Goal: Complete application form: Complete application form

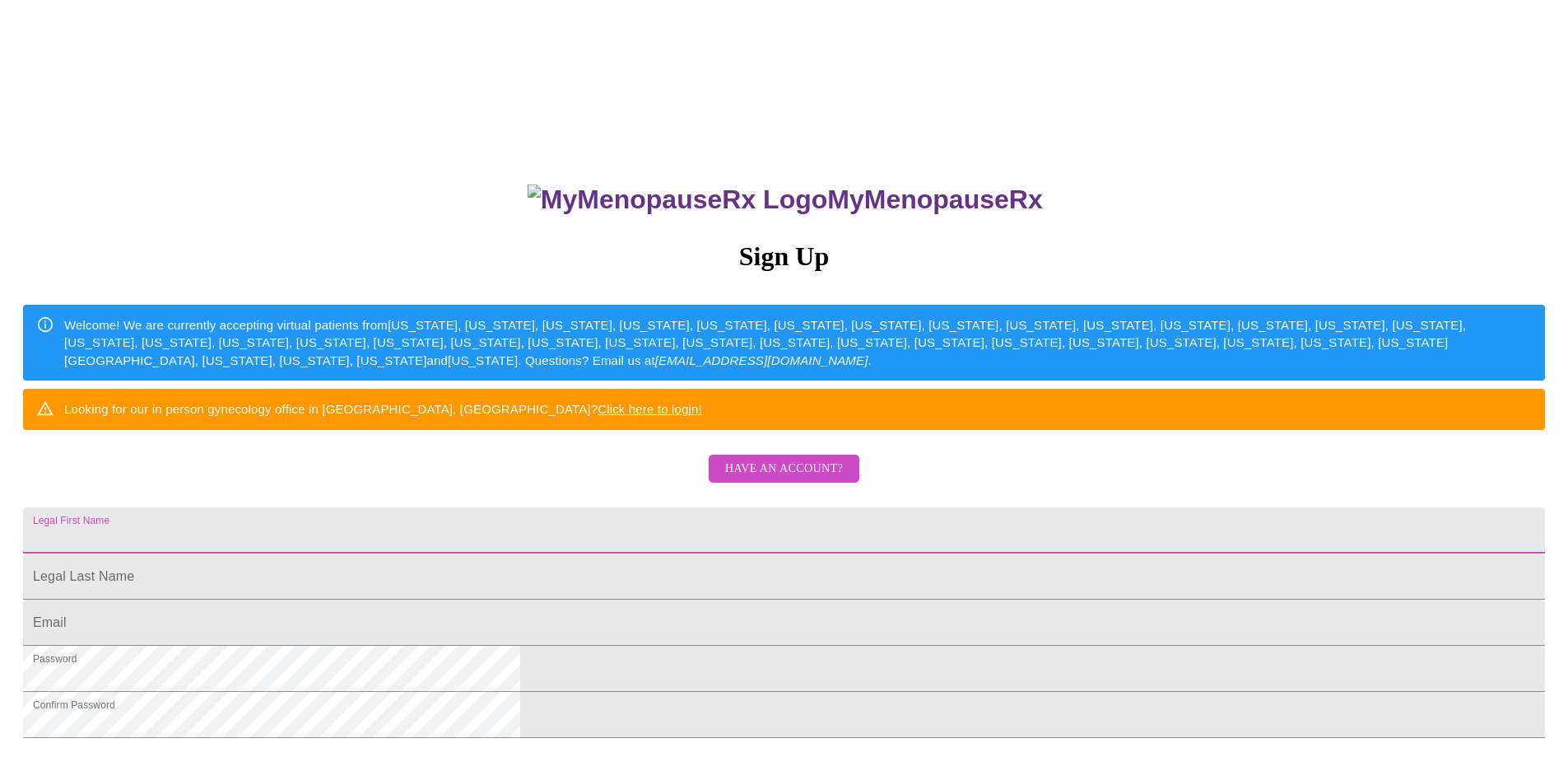
click at [722, 553] on input "Legal First Name" at bounding box center [784, 530] width 1522 height 46
type input "Sandra"
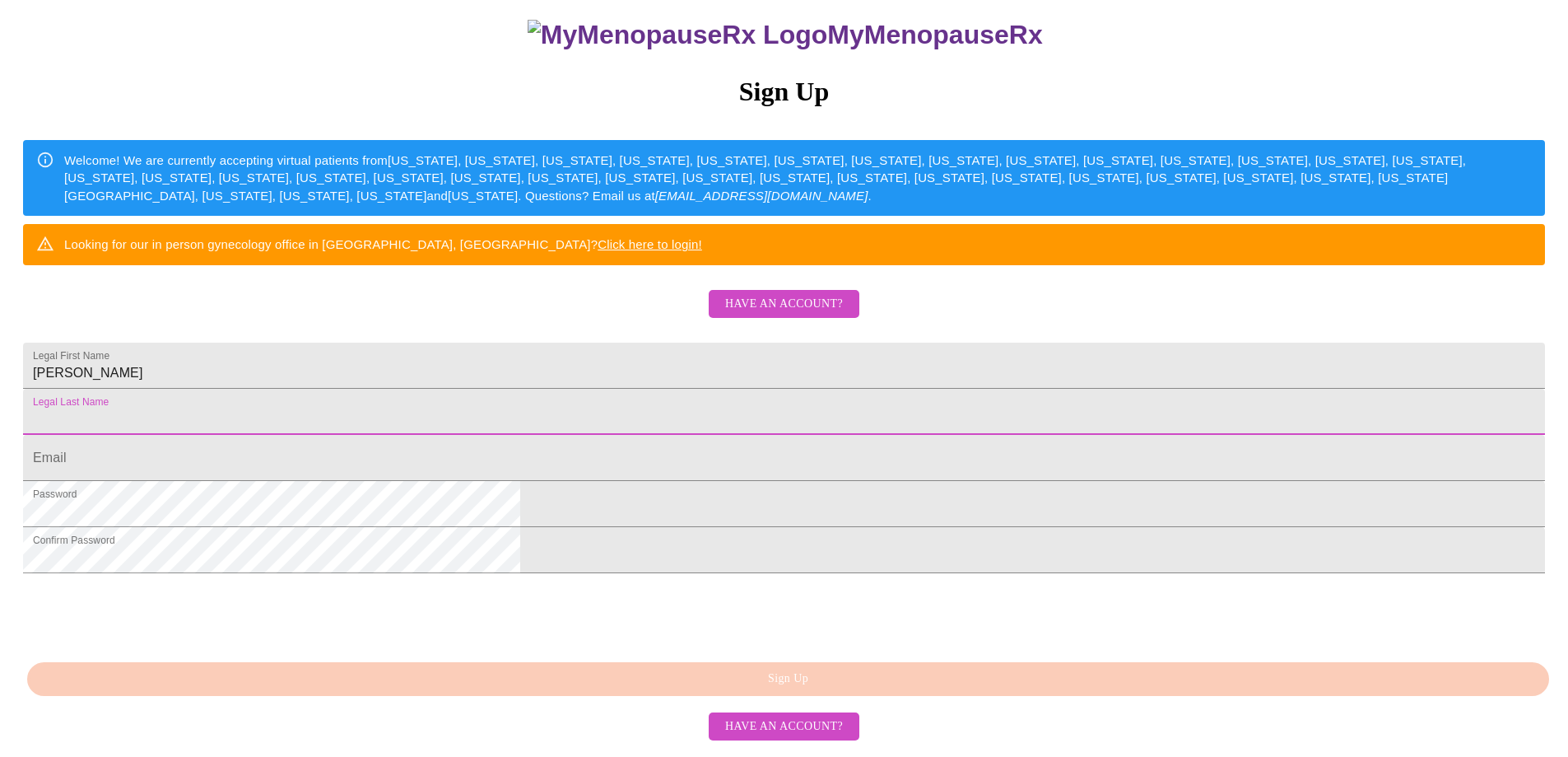
scroll to position [301, 0]
click at [807, 734] on span "Have an account?" at bounding box center [784, 727] width 117 height 21
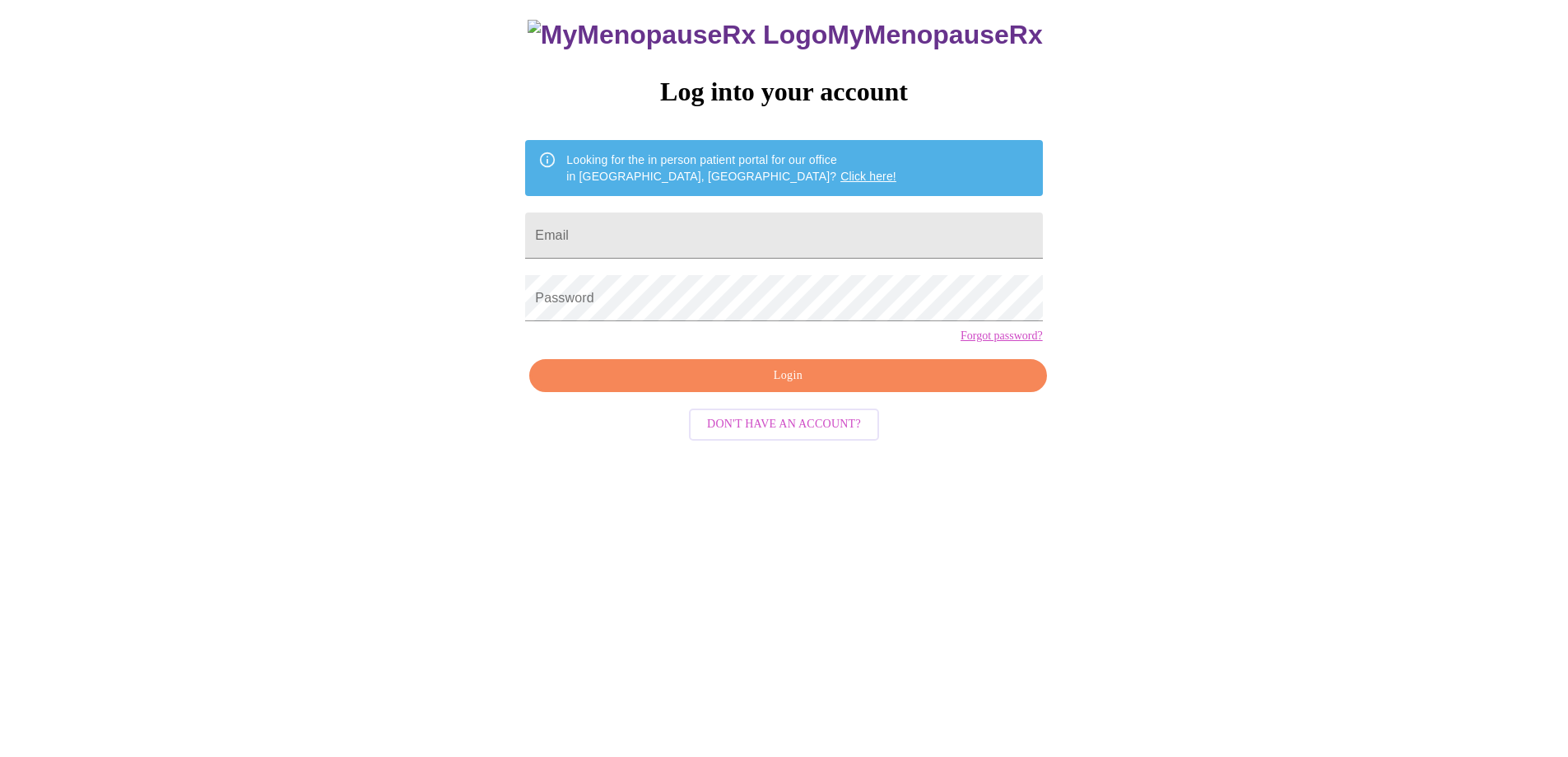
scroll to position [17, 0]
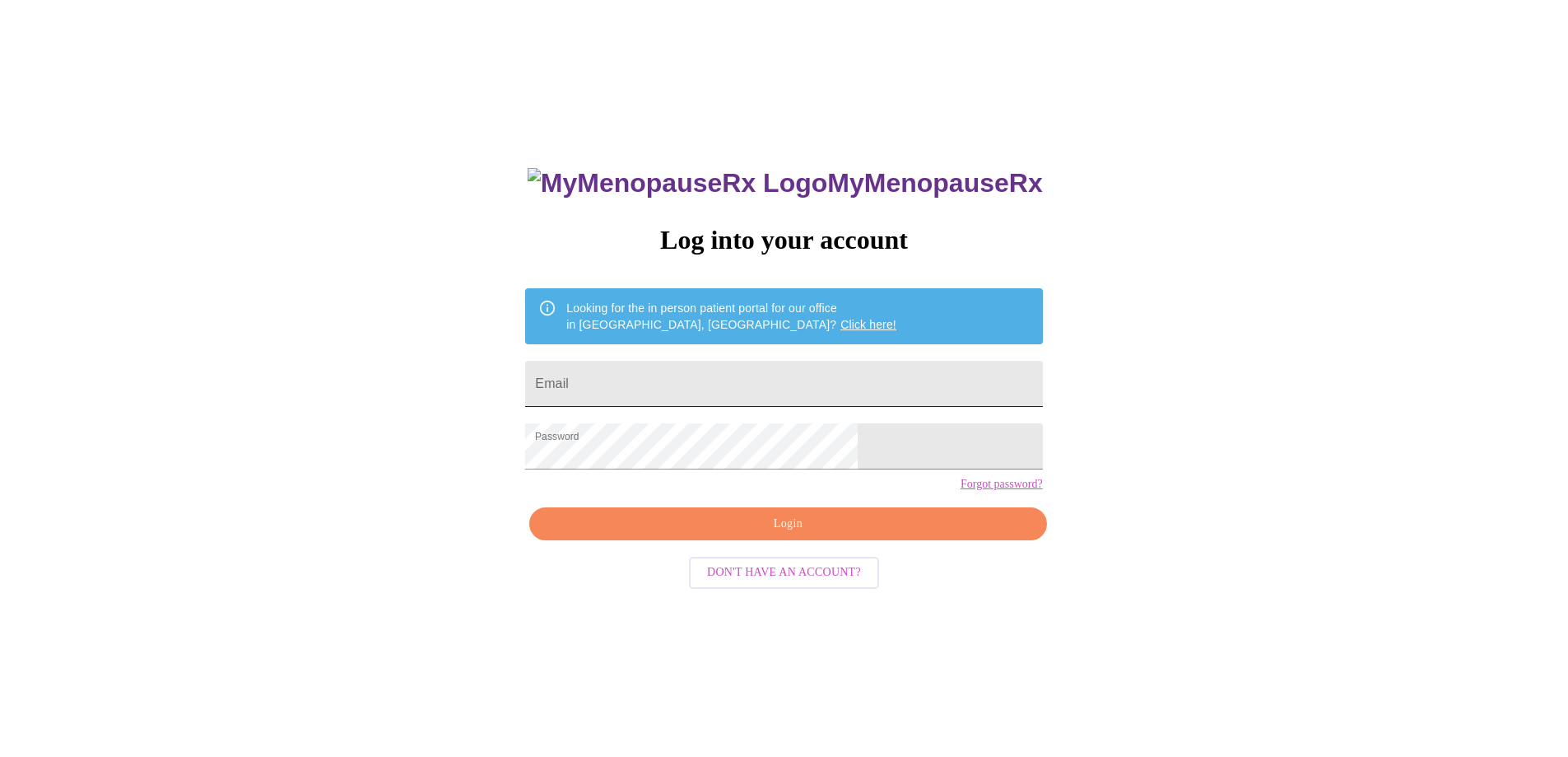
click at [779, 380] on input "Email" at bounding box center [784, 384] width 517 height 46
click at [852, 535] on span "Login" at bounding box center [787, 524] width 479 height 21
click at [810, 379] on input "modene@hotmail.com" at bounding box center [784, 384] width 517 height 46
drag, startPoint x: 800, startPoint y: 384, endPoint x: 578, endPoint y: 382, distance: 222.0
click at [580, 388] on div "MyMenopauseRx Log into your account Looking for the in person patient portal fo…" at bounding box center [784, 444] width 1555 height 908
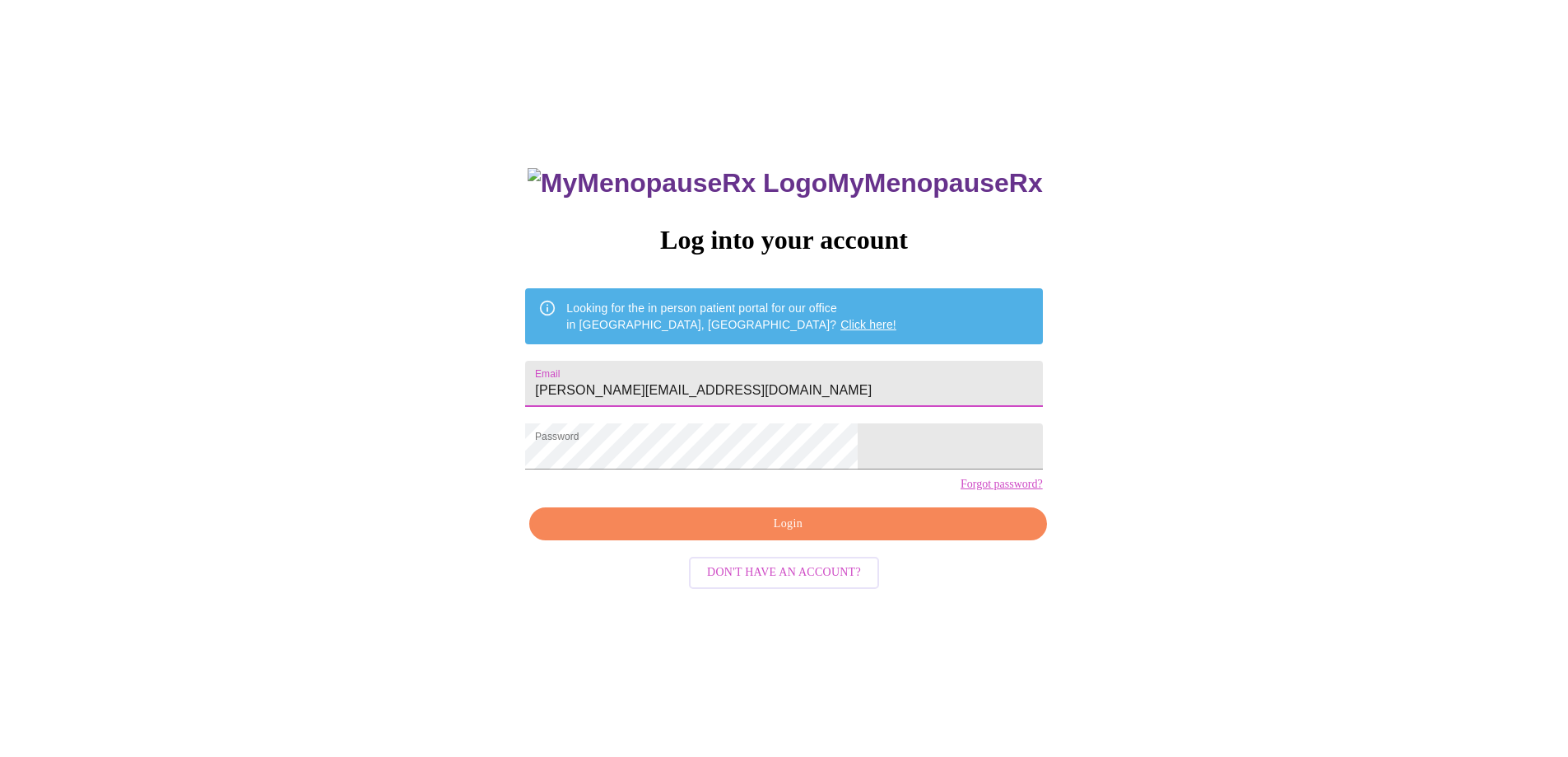
click at [579, 388] on div "MyMenopauseRx Log into your account Looking for the in person patient portal fo…" at bounding box center [784, 444] width 1555 height 908
click at [733, 384] on input "modene@hotmail.com" at bounding box center [784, 384] width 517 height 46
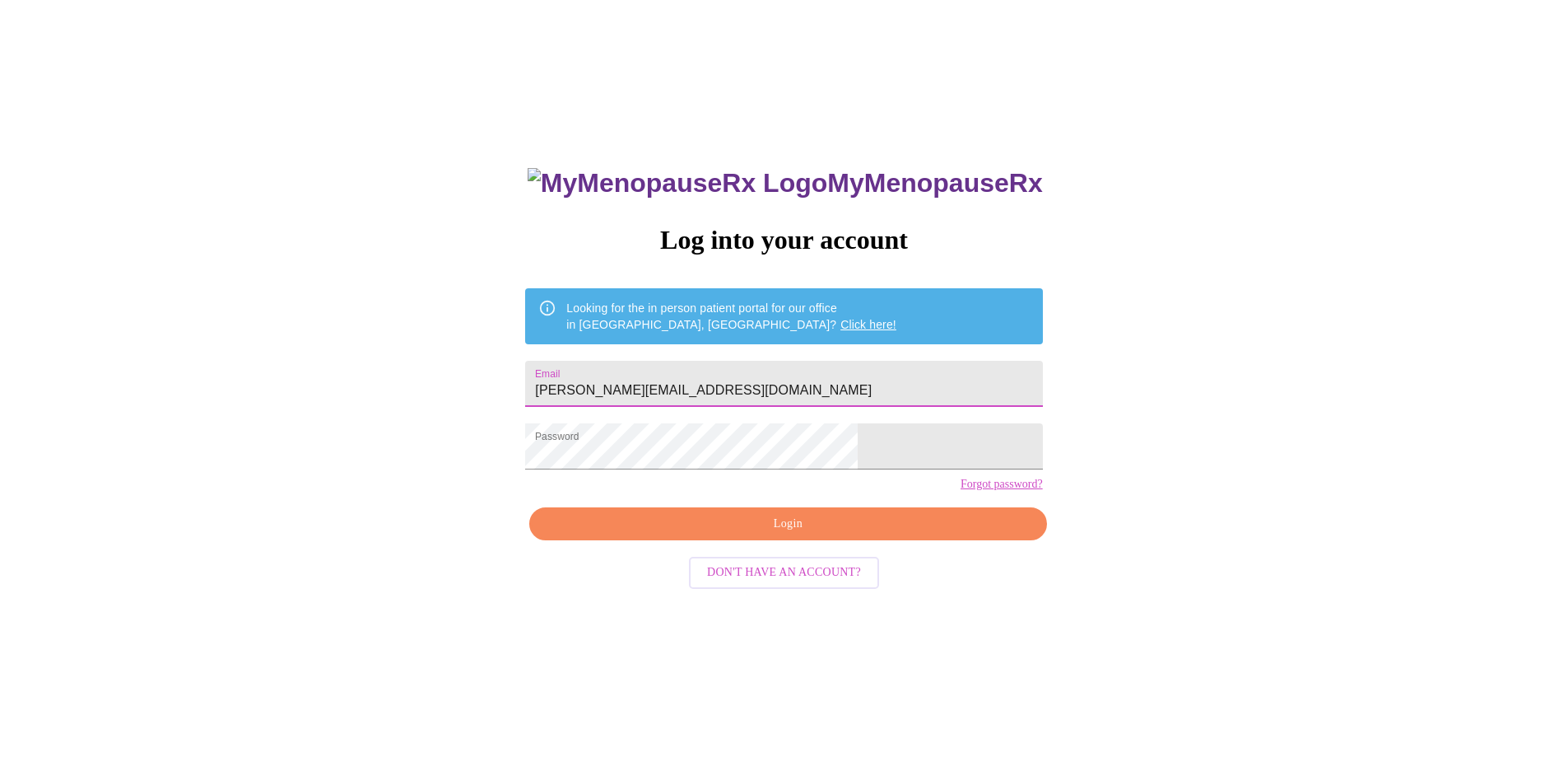
click at [733, 384] on input "modene@hotmail.com" at bounding box center [784, 384] width 517 height 46
type input "[EMAIL_ADDRESS][DOMAIN_NAME]"
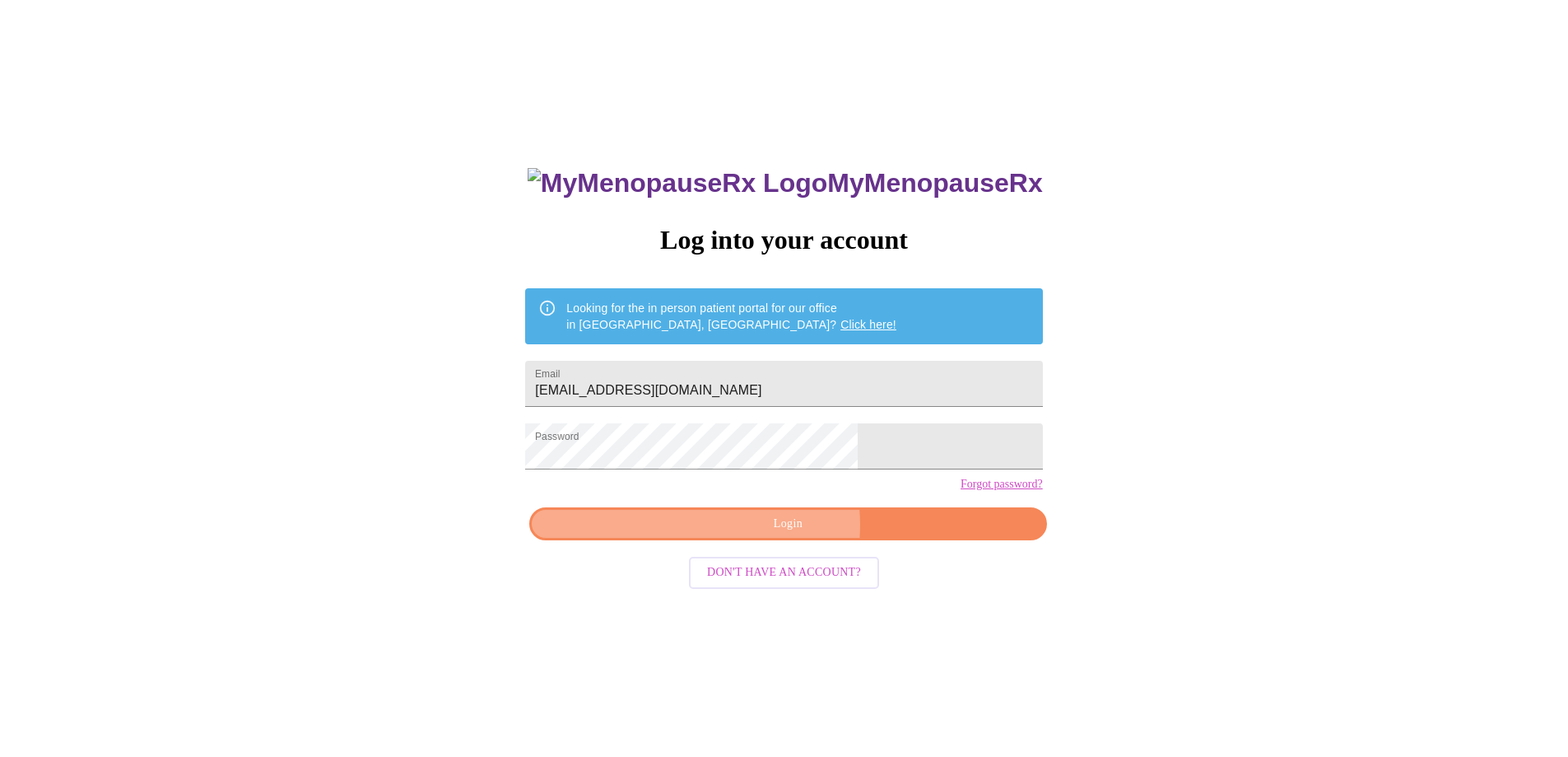
drag, startPoint x: 774, startPoint y: 553, endPoint x: 758, endPoint y: 544, distance: 18.4
click at [767, 535] on span "Login" at bounding box center [787, 524] width 479 height 21
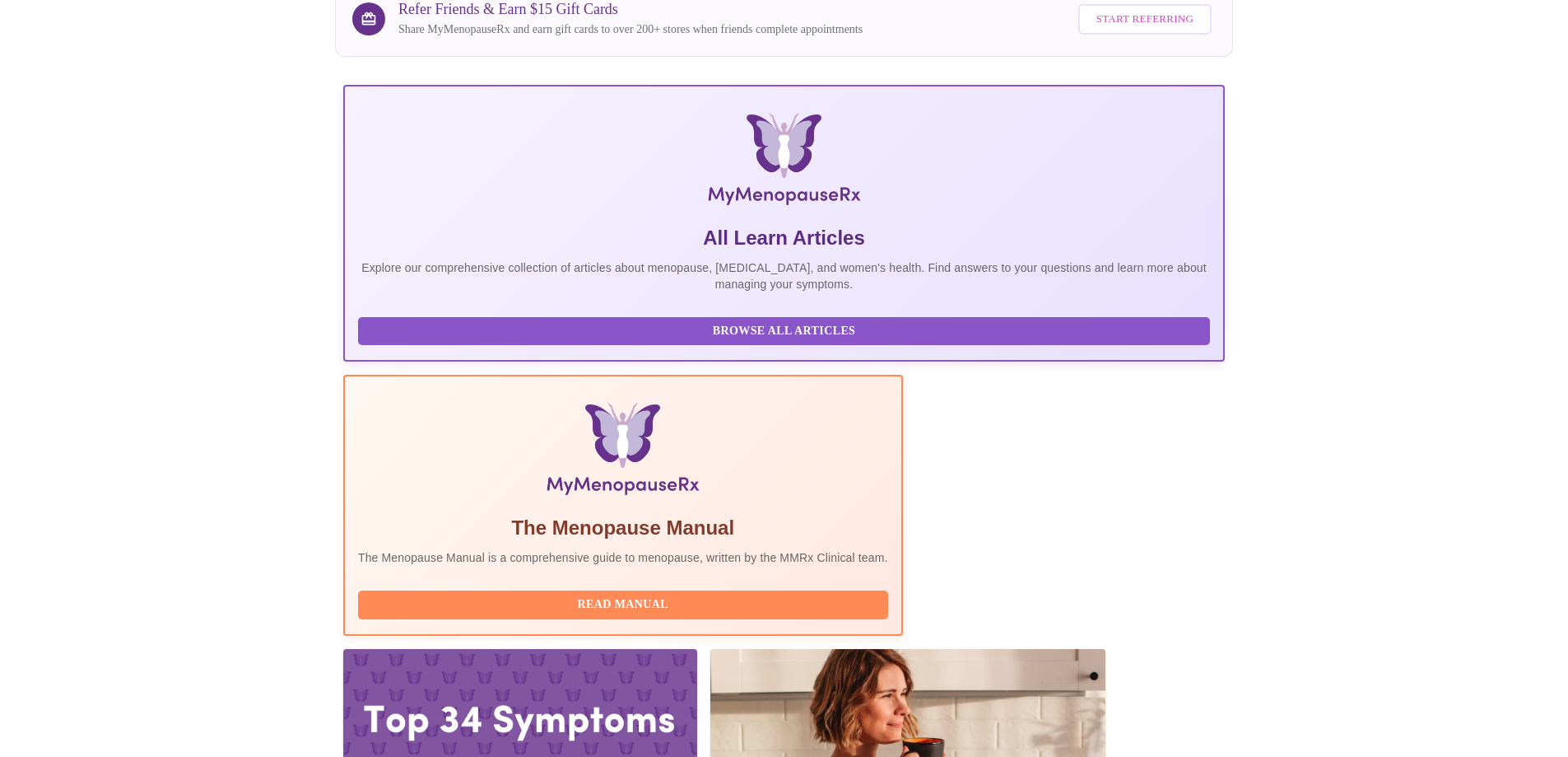
scroll to position [412, 0]
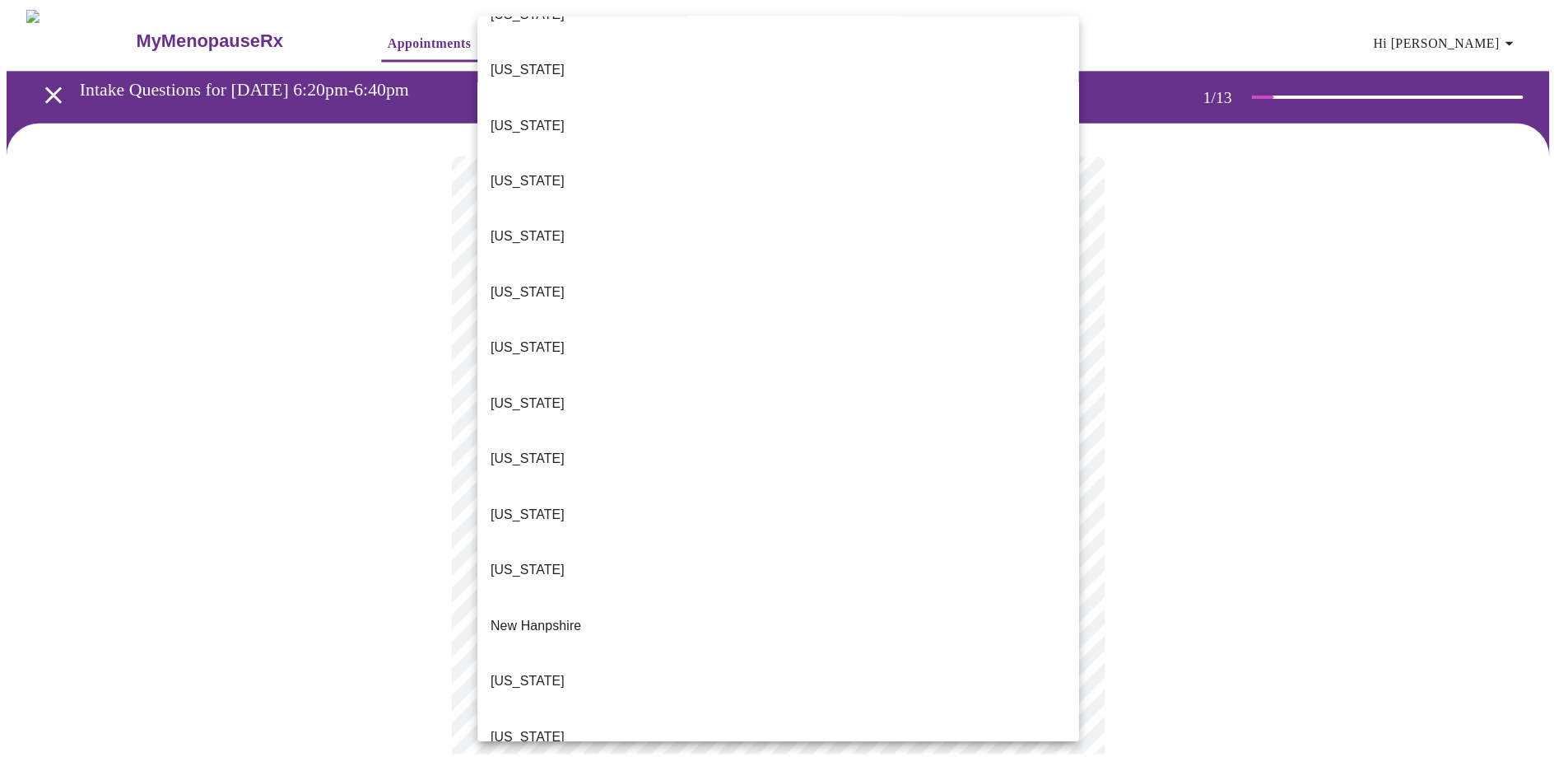
scroll to position [1423, 0]
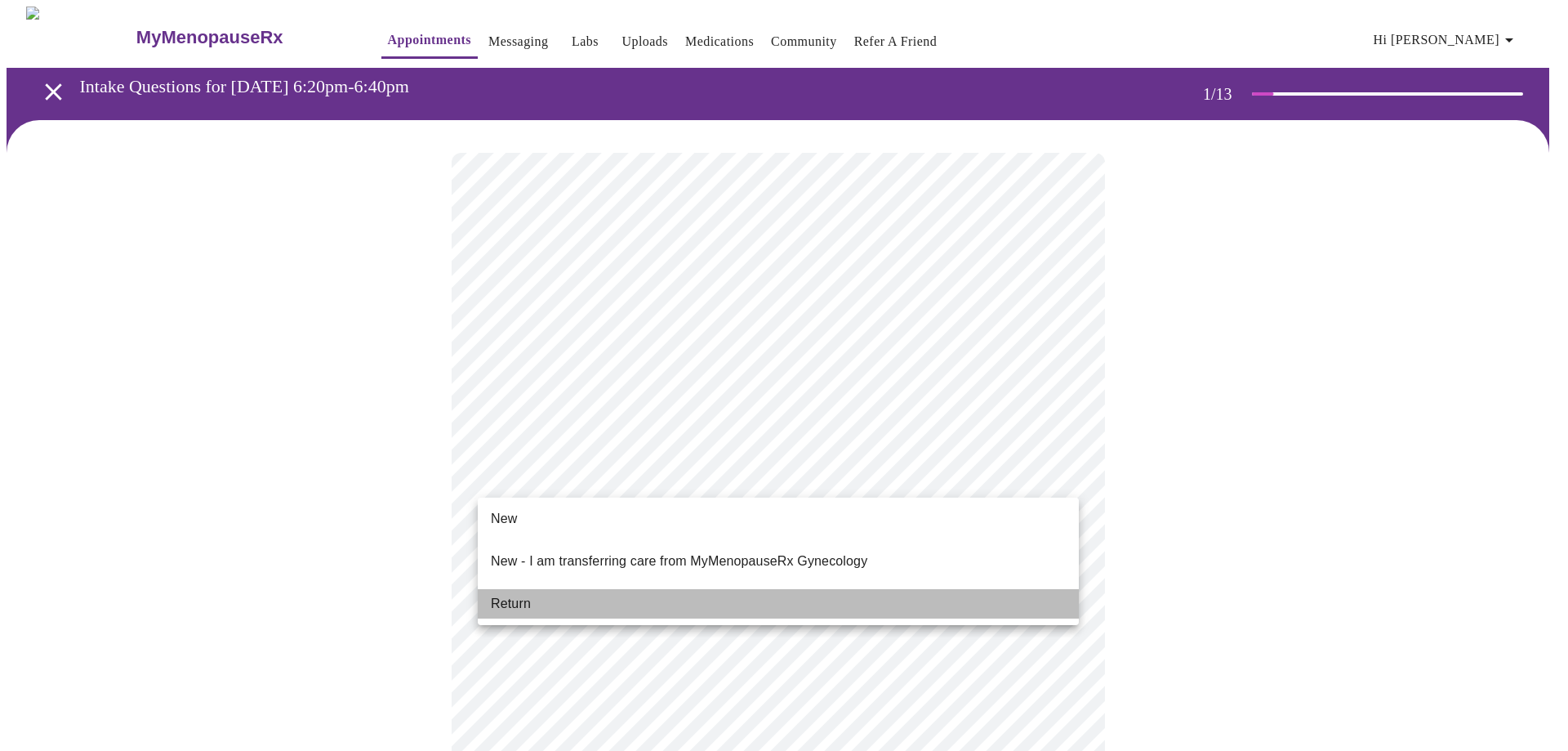
click at [671, 594] on li "Return" at bounding box center [778, 603] width 601 height 29
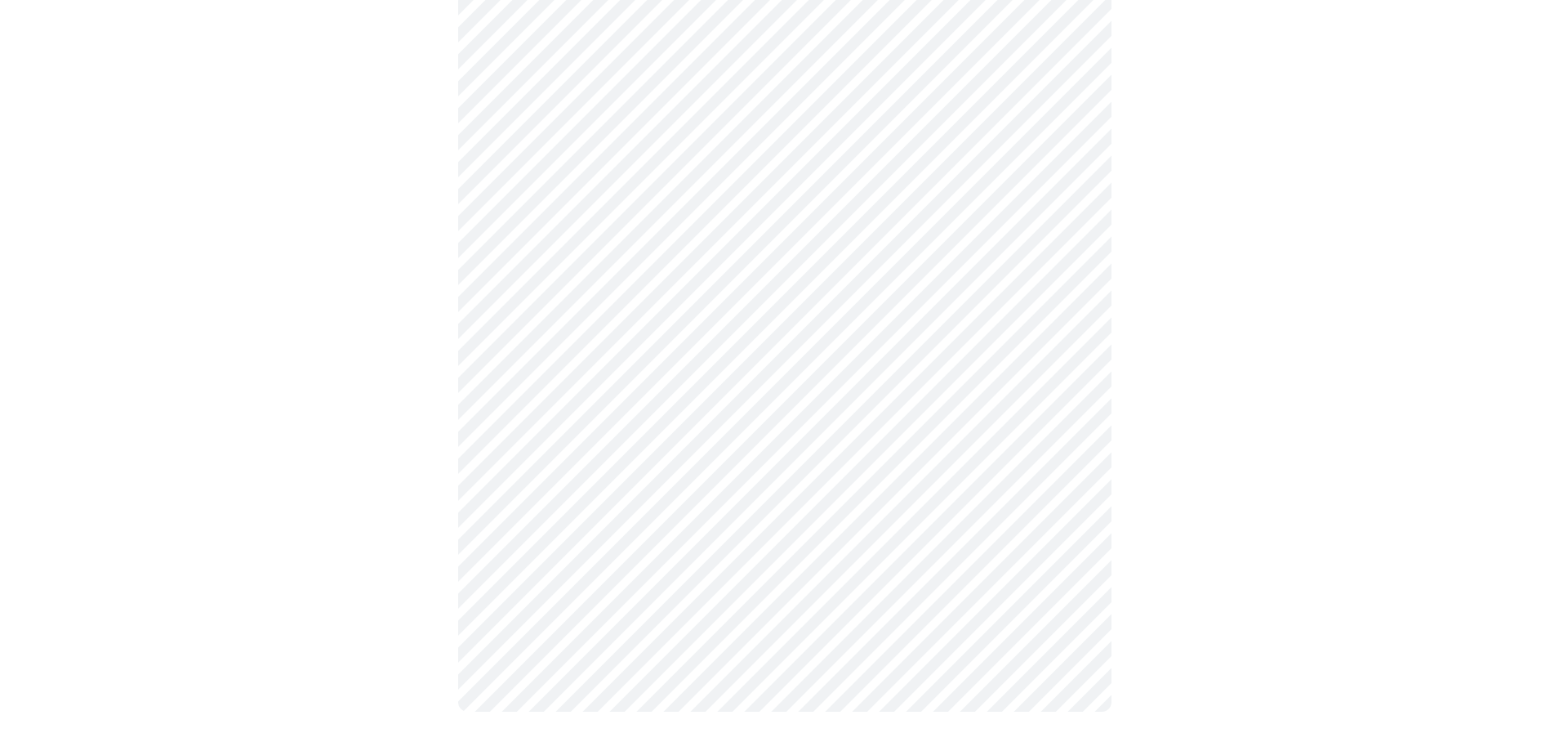
scroll to position [0, 0]
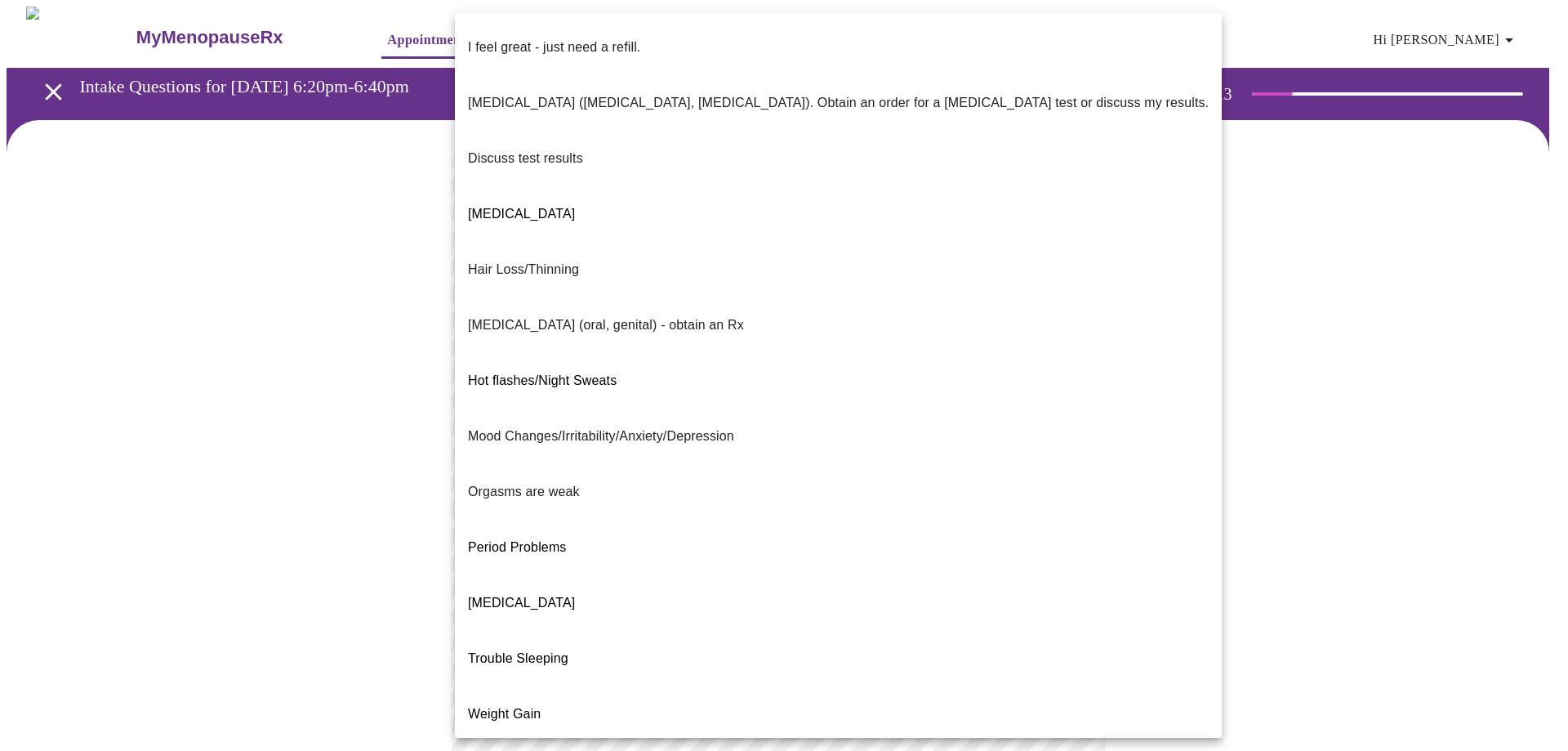
click at [672, 331] on body "MyMenopauseRx Appointments Messaging Labs Uploads Medications Community Refer a…" at bounding box center [784, 573] width 1555 height 1133
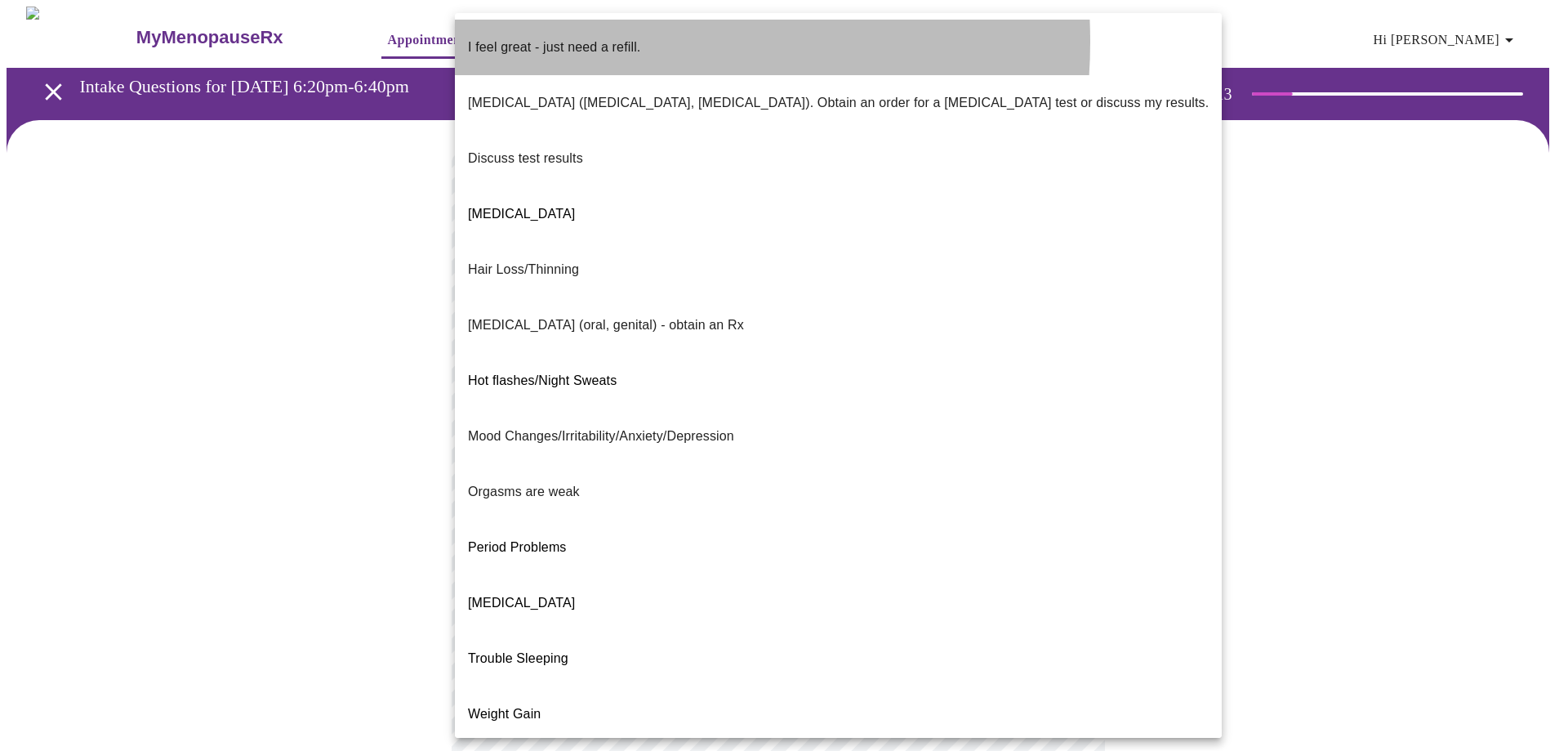
click at [598, 42] on p "I feel great - just need a refill." at bounding box center [553, 47] width 172 height 20
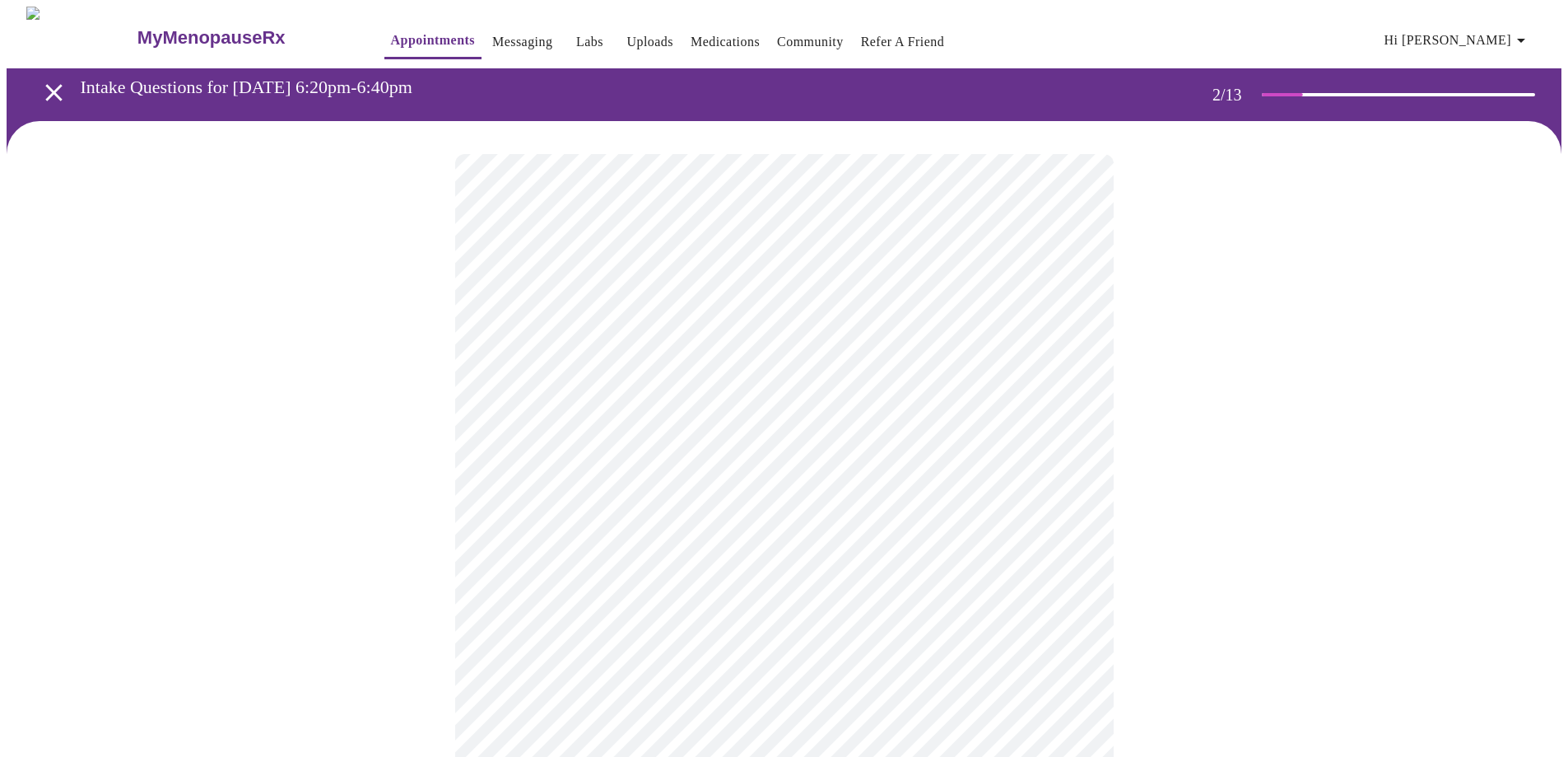
click at [866, 492] on body "MyMenopauseRx Appointments Messaging Labs Uploads Medications Community Refer a…" at bounding box center [784, 573] width 1555 height 1133
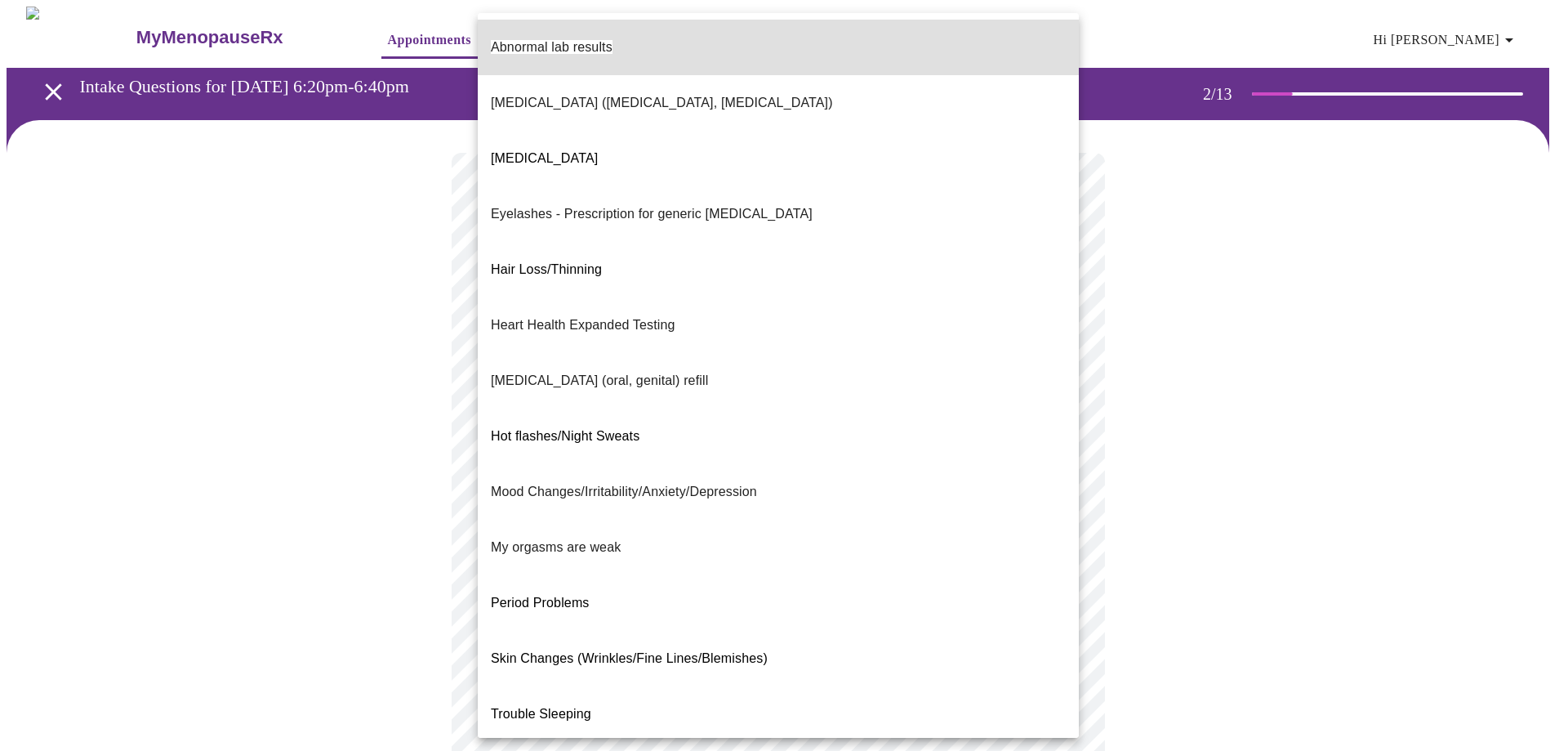
click at [817, 487] on body "MyMenopauseRx Appointments Messaging Labs Uploads Medications Community Refer a…" at bounding box center [784, 569] width 1555 height 1124
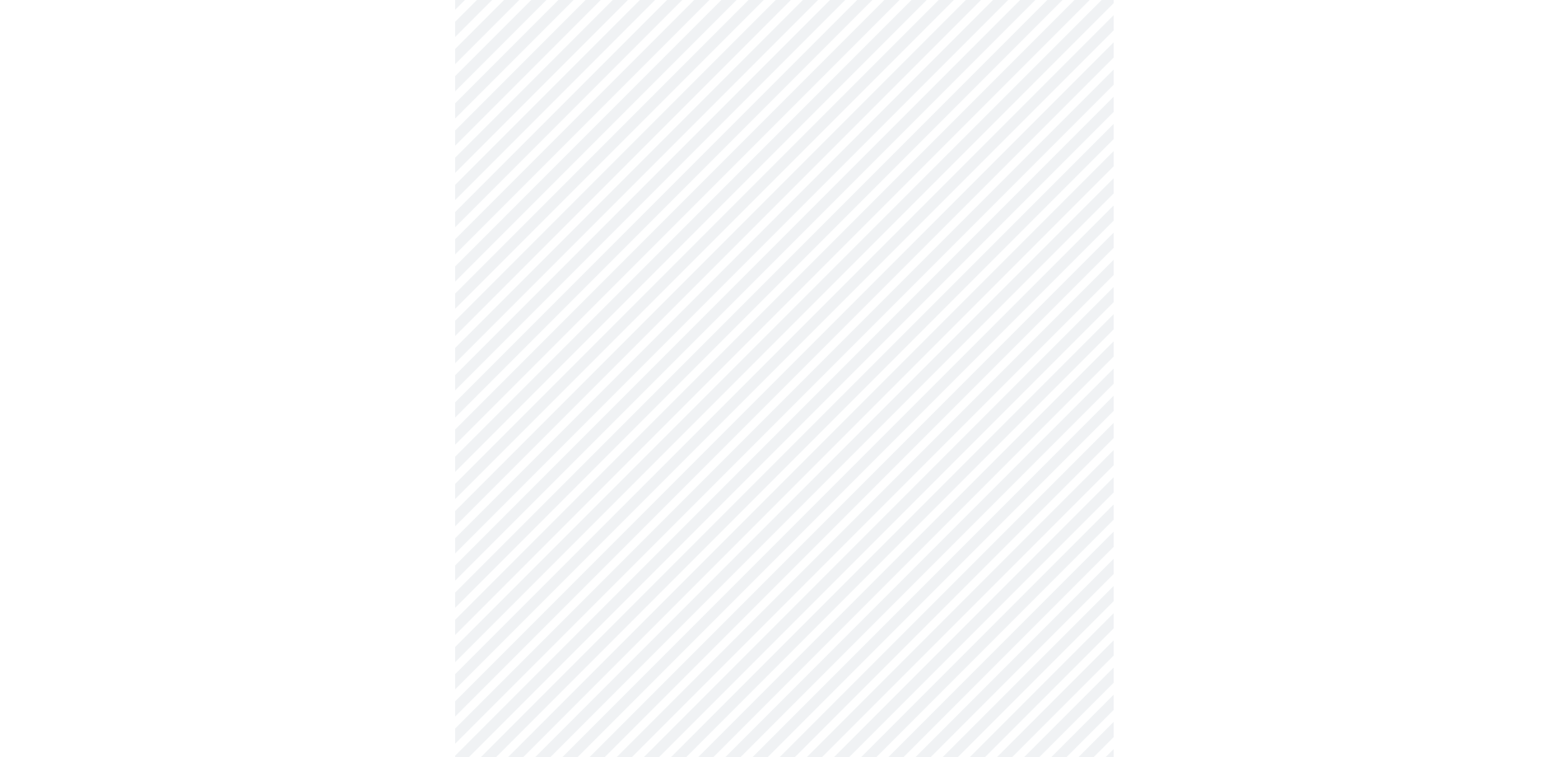
scroll to position [329, 0]
click at [775, 327] on body "MyMenopauseRx Appointments Messaging Labs Uploads Medications Community Refer a…" at bounding box center [784, 225] width 1555 height 1097
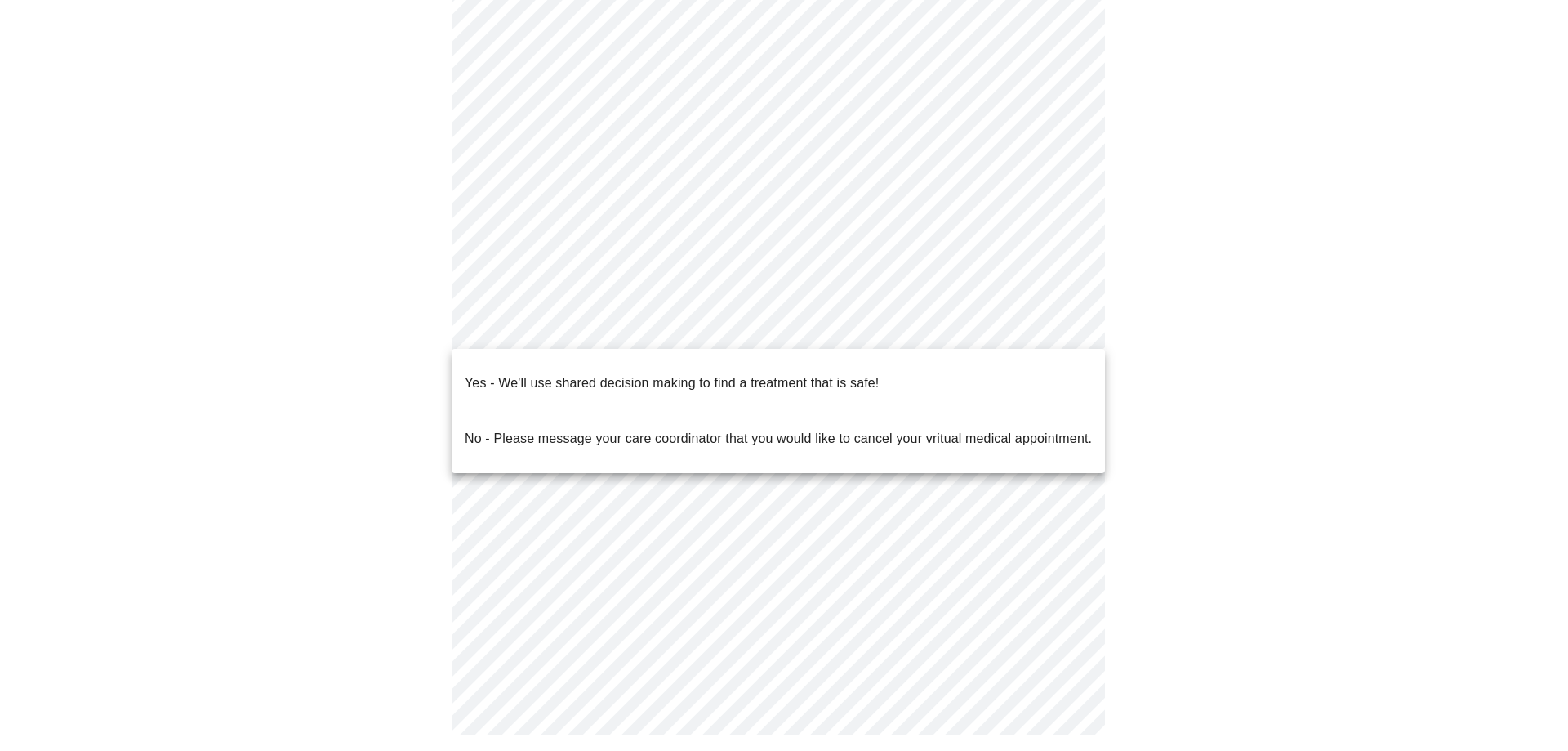
click at [727, 411] on li "No - Please message your care coordinator that you would like to cancel your vr…" at bounding box center [778, 439] width 653 height 56
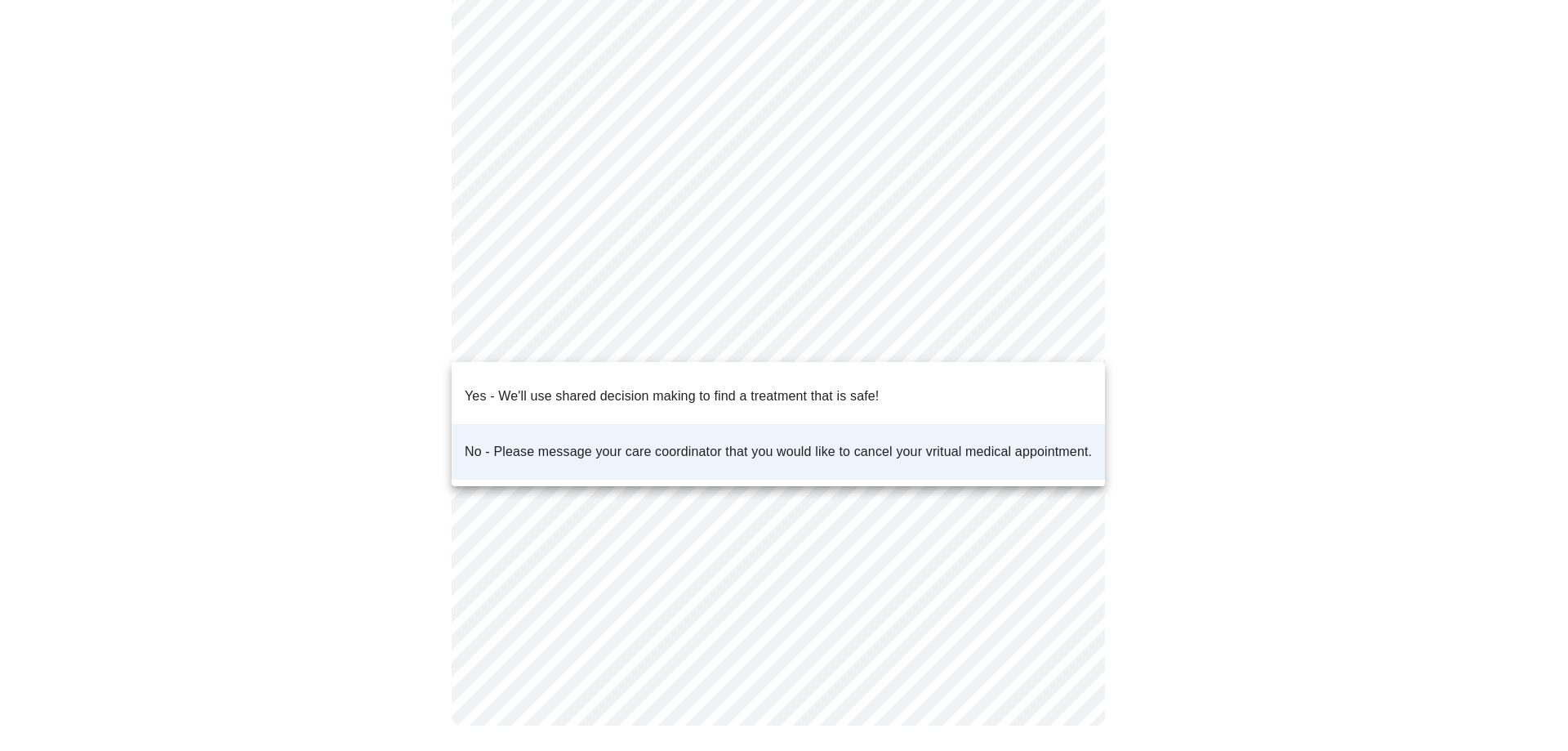
click at [723, 337] on body "MyMenopauseRx Appointments Messaging Labs Uploads Medications Community Refer a…" at bounding box center [784, 218] width 1555 height 1078
click at [704, 386] on p "Yes - We'll use shared decision making to find a treatment that is safe!" at bounding box center [671, 396] width 414 height 20
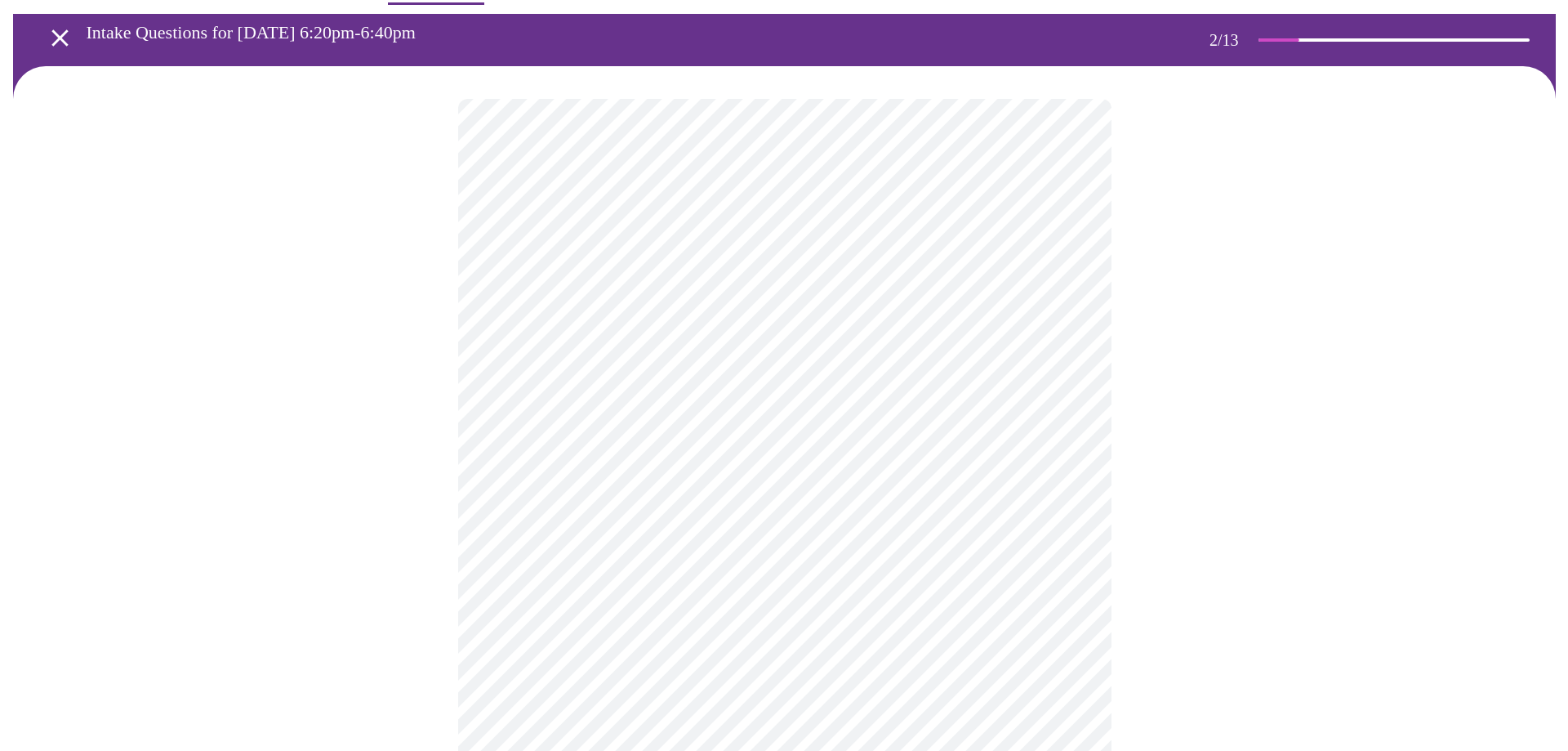
scroll to position [0, 0]
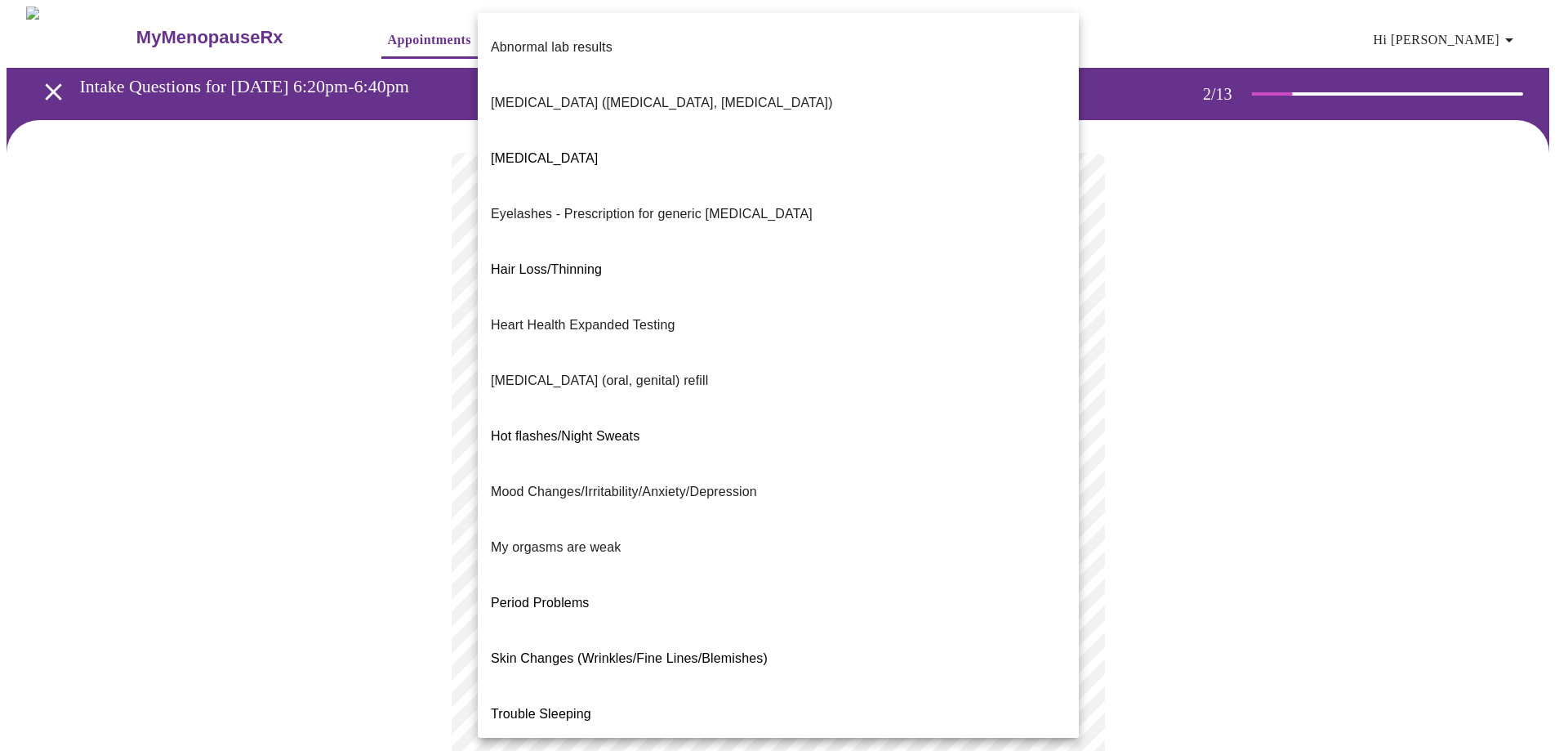
click at [615, 479] on body "MyMenopauseRx Appointments Messaging Labs Uploads Medications Community Refer a…" at bounding box center [784, 545] width 1555 height 1078
click at [633, 96] on span "Bone Health (Osteopenia, Osteoporosis)" at bounding box center [662, 102] width 342 height 14
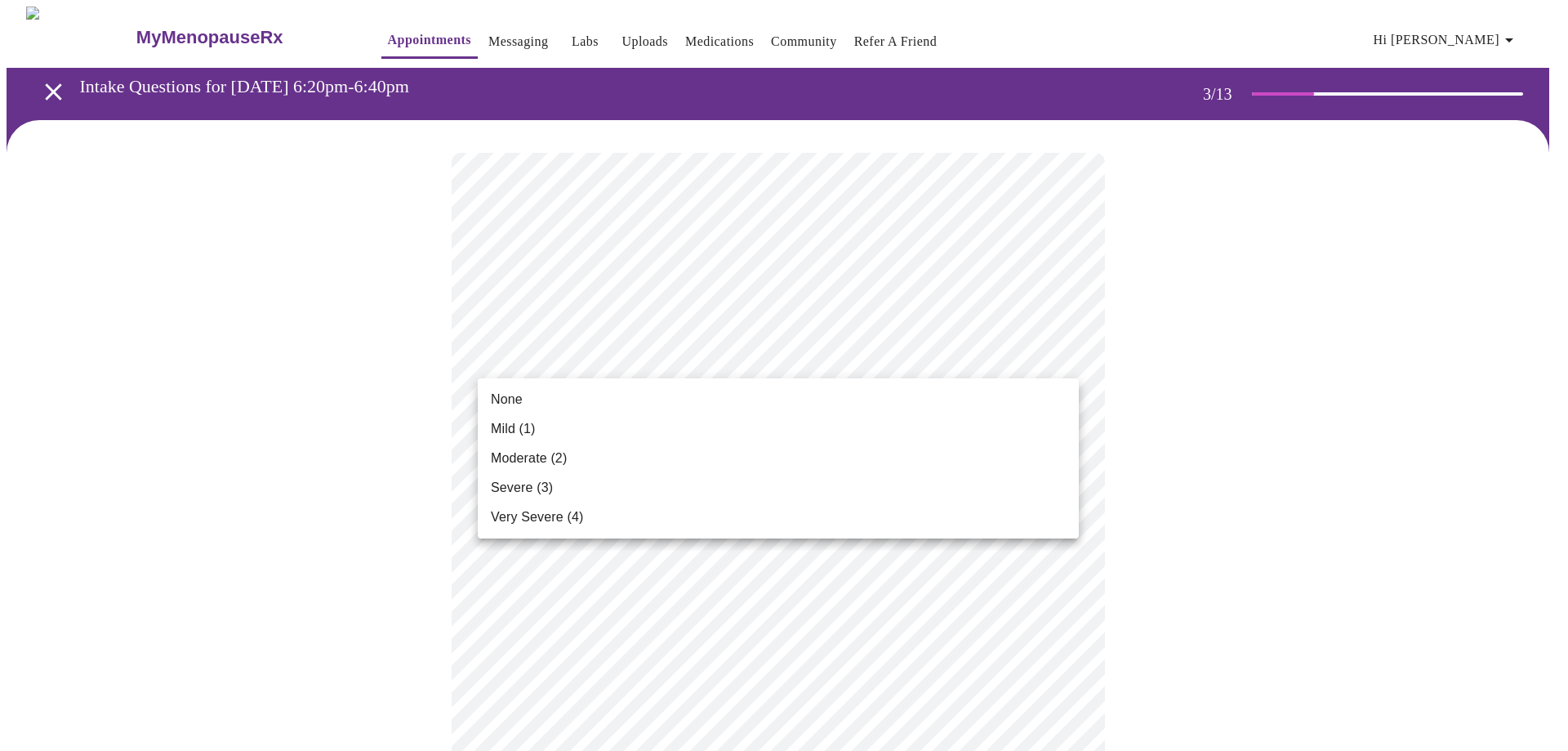
click at [721, 409] on li "None" at bounding box center [778, 399] width 601 height 29
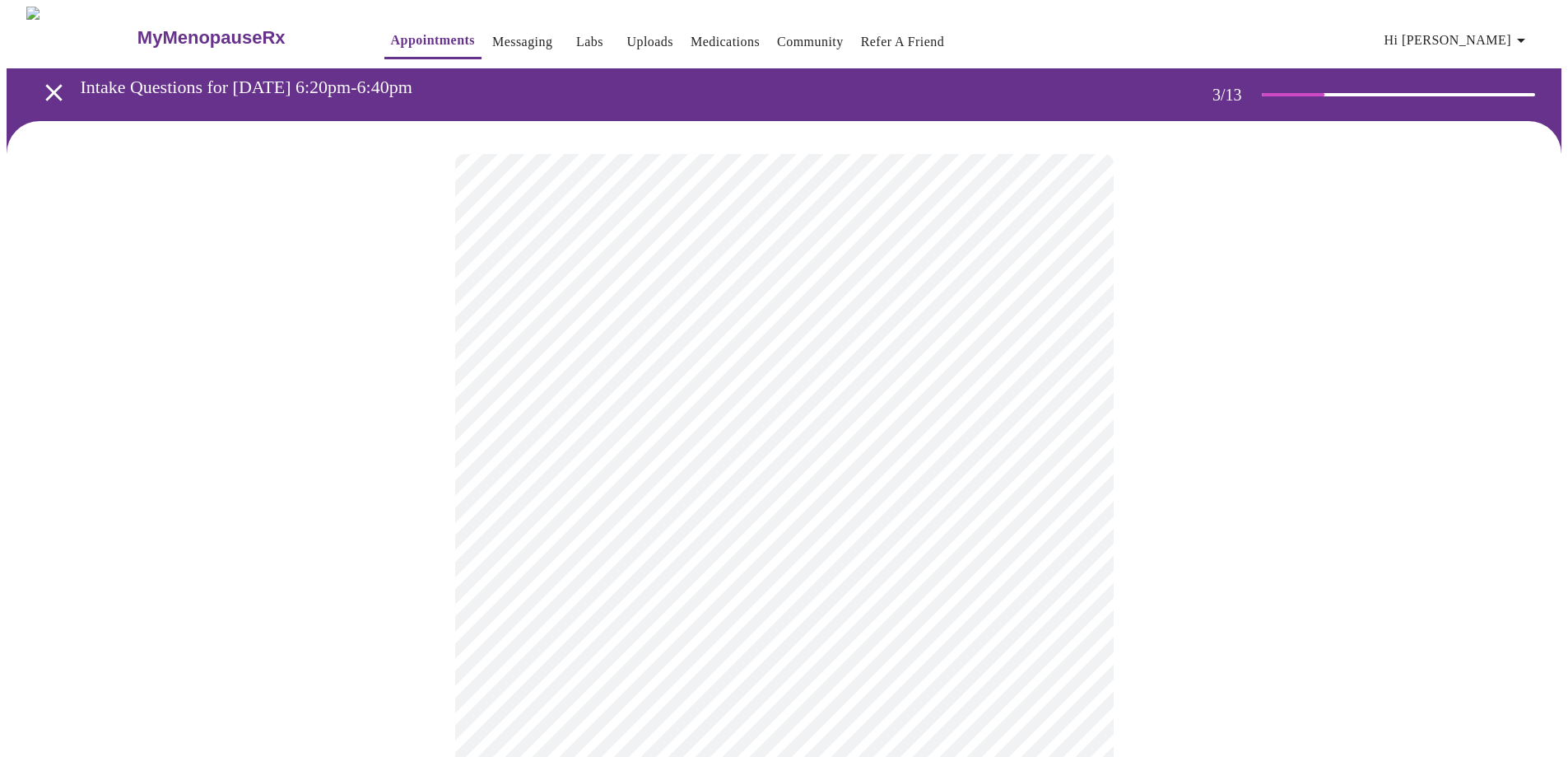
click at [727, 402] on li "None" at bounding box center [784, 394] width 455 height 17
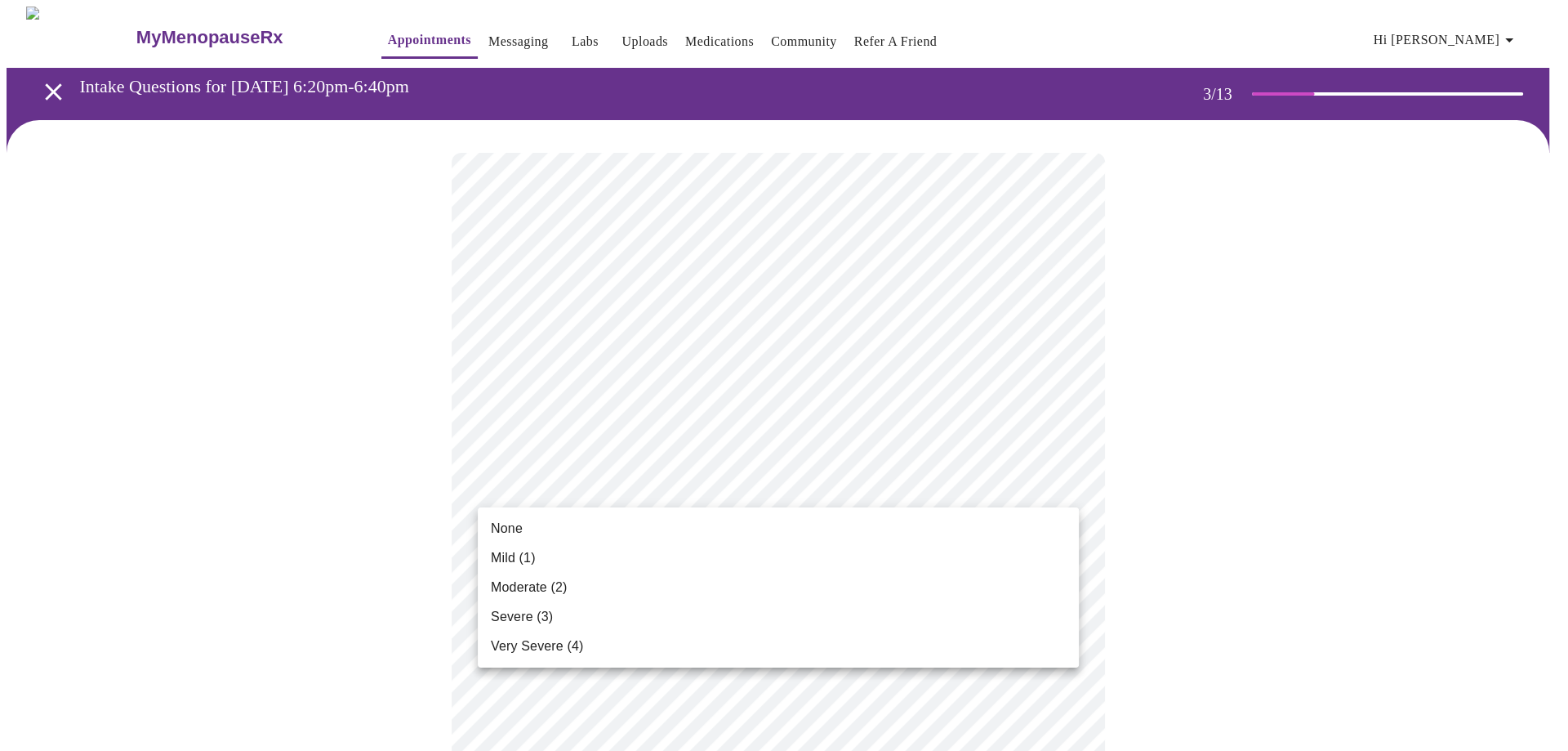
click at [703, 487] on div at bounding box center [784, 376] width 1568 height 751
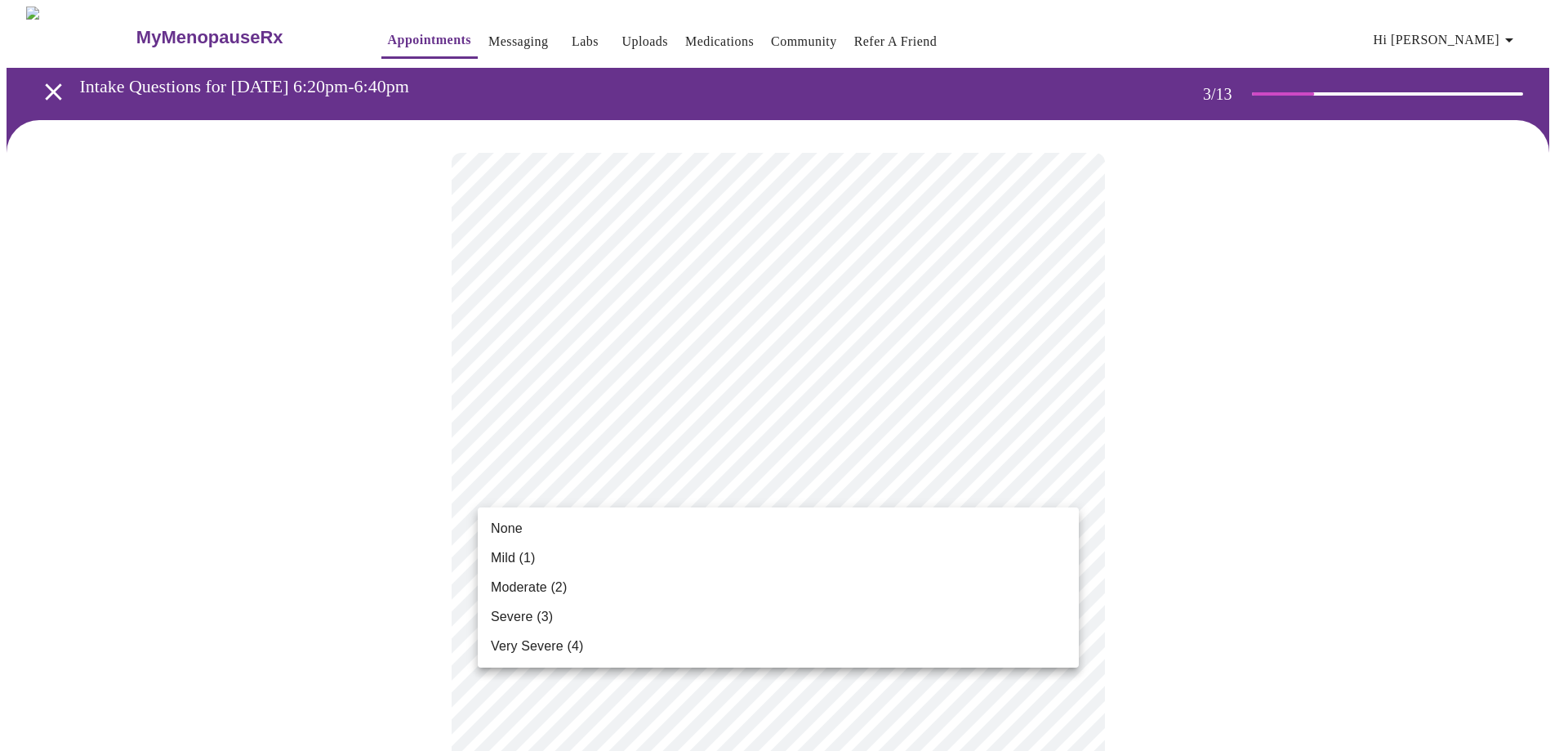
click at [661, 530] on li "None" at bounding box center [778, 528] width 601 height 29
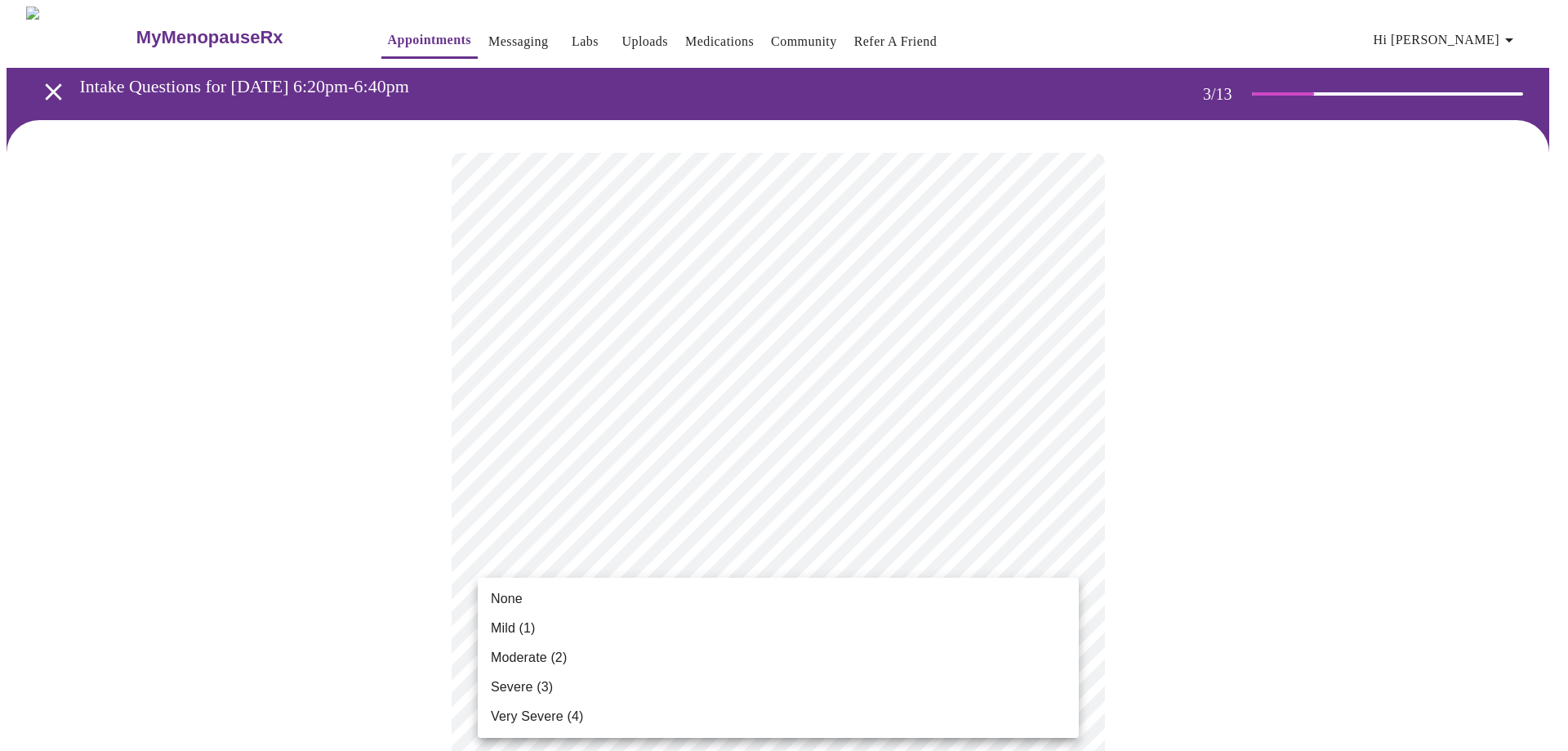
click at [744, 623] on li "Mild (1)" at bounding box center [778, 628] width 601 height 29
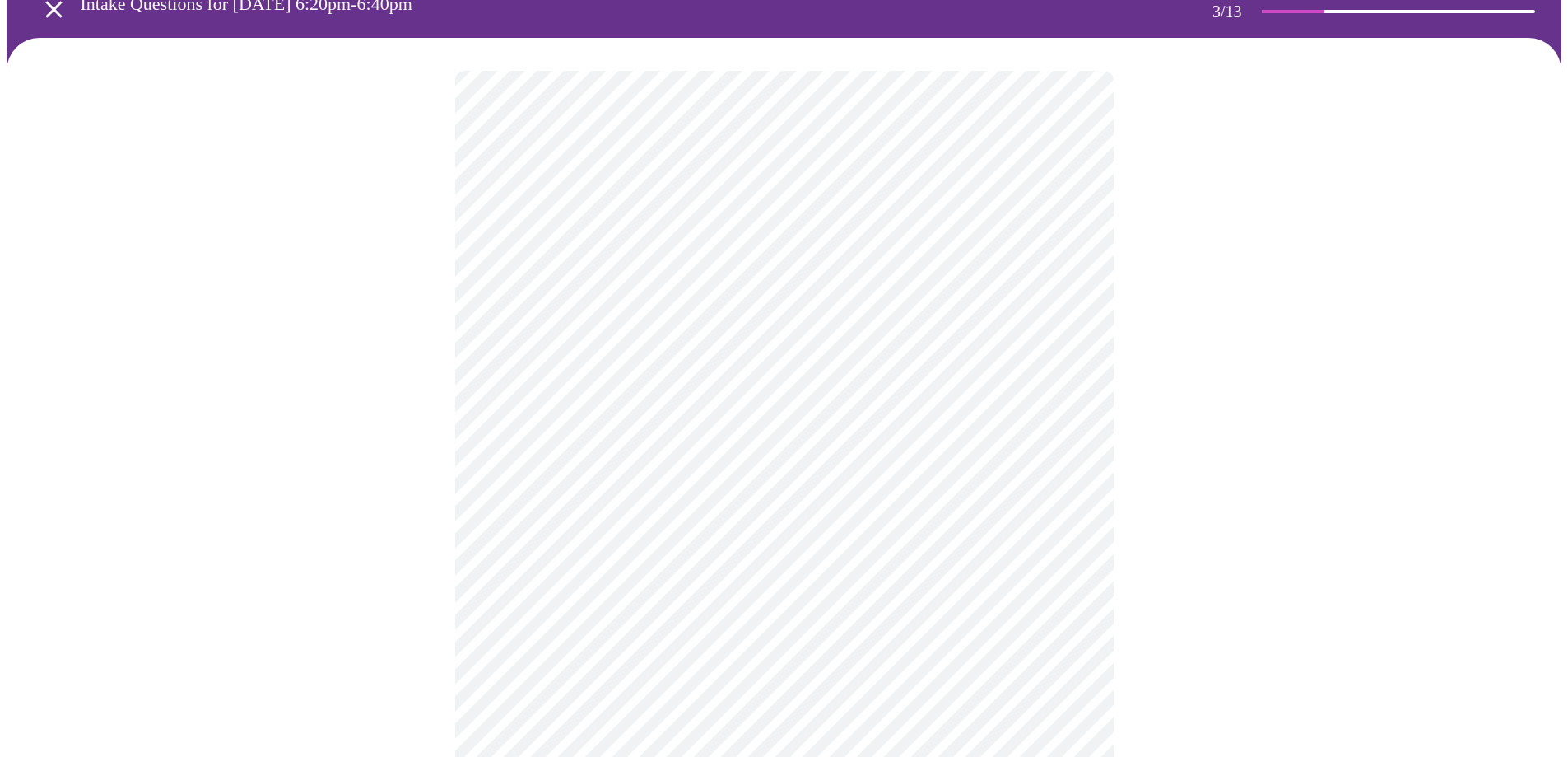
scroll to position [329, 0]
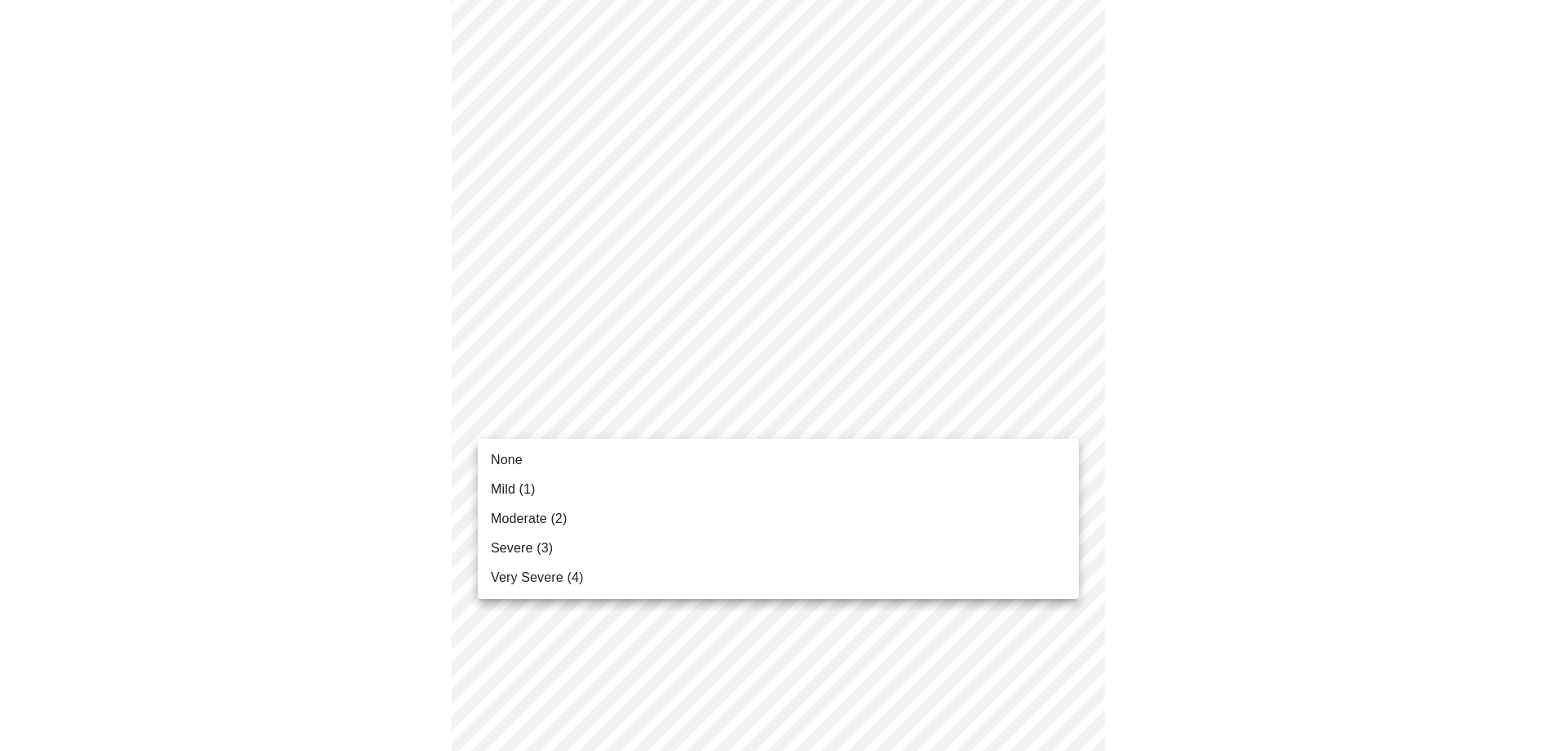
click at [698, 410] on body "MyMenopauseRx Appointments Messaging Labs Uploads Medications Community Refer a…" at bounding box center [784, 732] width 1555 height 2105
click at [672, 458] on li "None" at bounding box center [778, 460] width 601 height 29
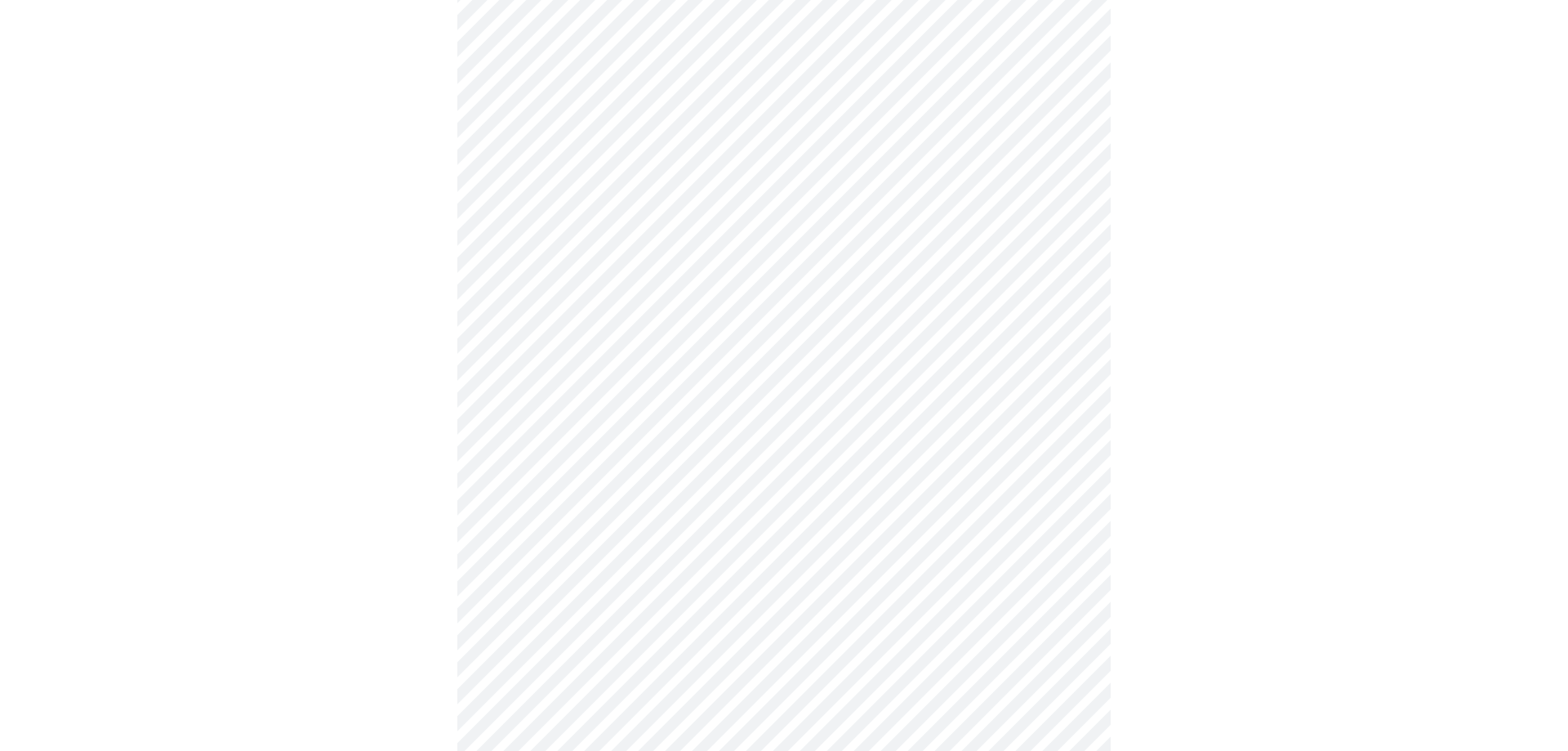
click at [680, 525] on body "MyMenopauseRx Appointments Messaging Labs Uploads Medications Community Refer a…" at bounding box center [784, 720] width 1555 height 2081
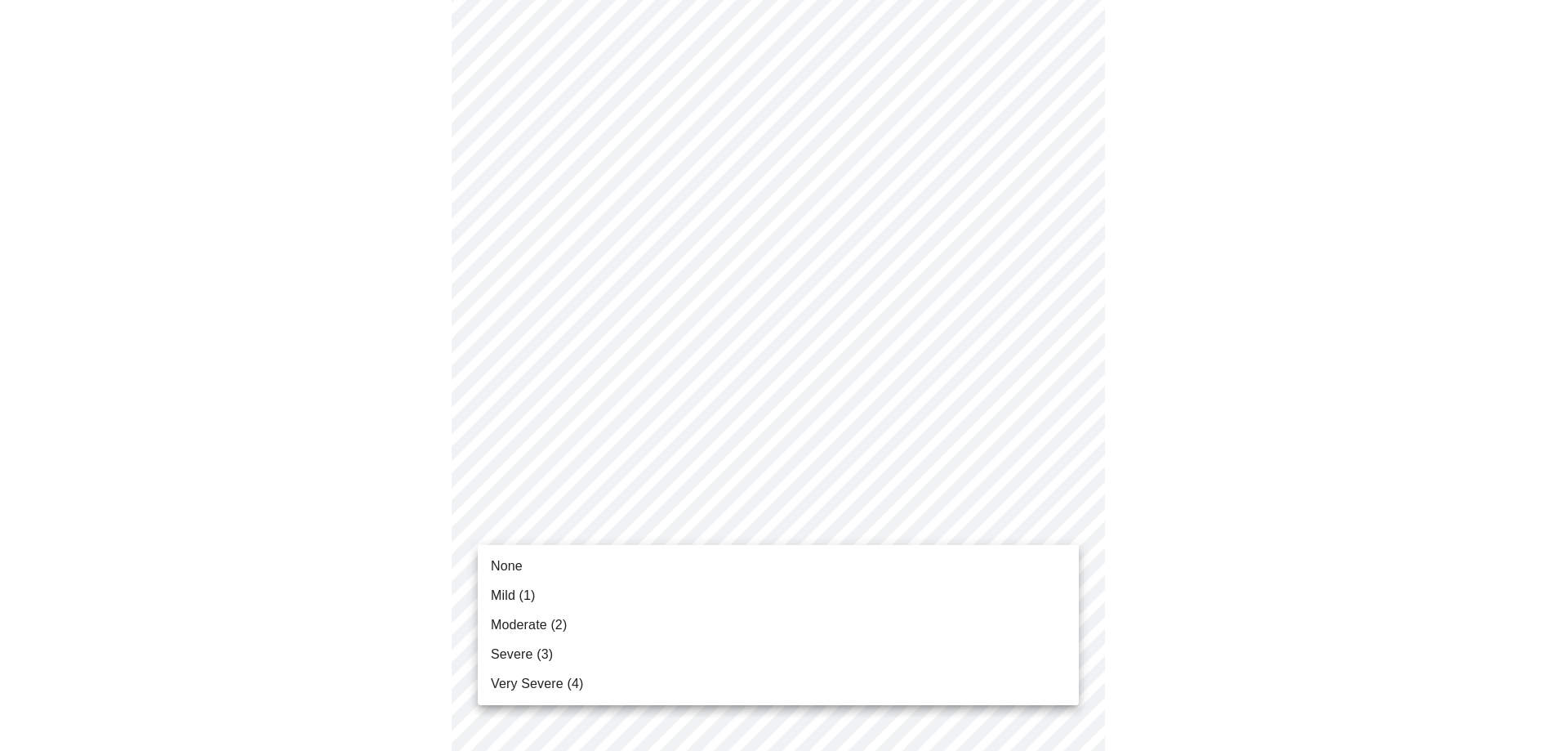
click at [671, 560] on li "None" at bounding box center [778, 565] width 601 height 29
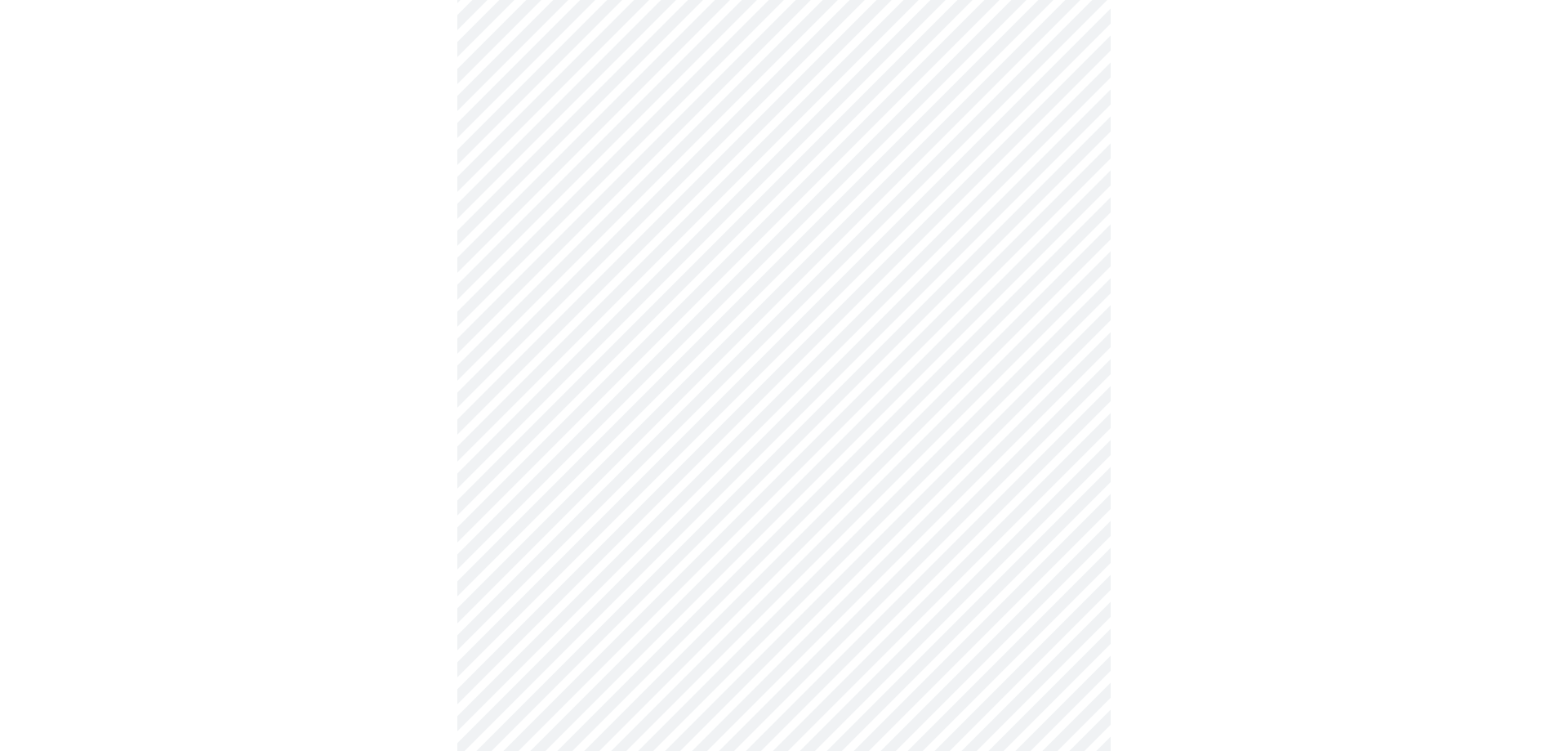
click at [702, 625] on body "MyMenopauseRx Appointments Messaging Labs Uploads Medications Community Refer a…" at bounding box center [784, 709] width 1555 height 2059
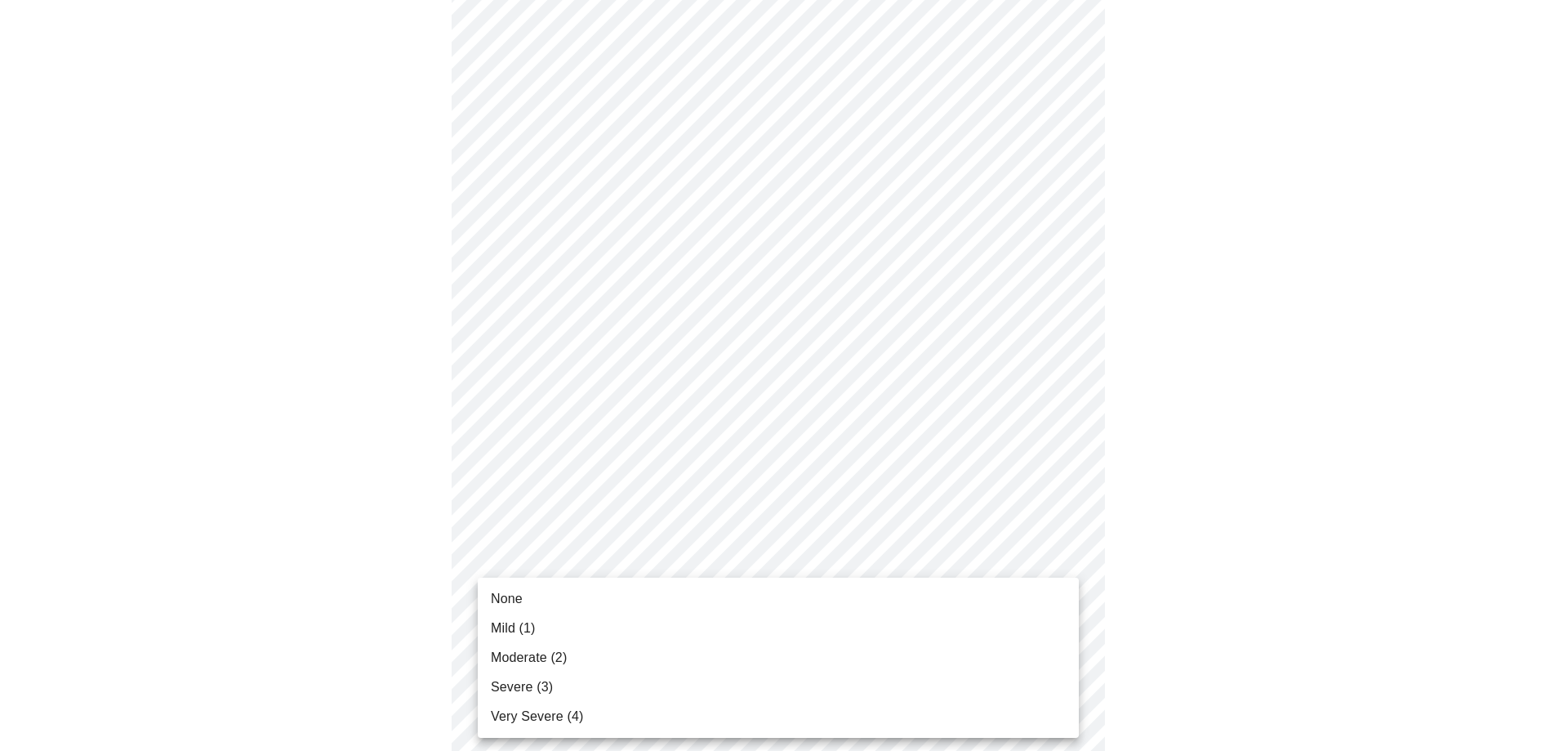
click at [699, 597] on li "None" at bounding box center [778, 599] width 601 height 29
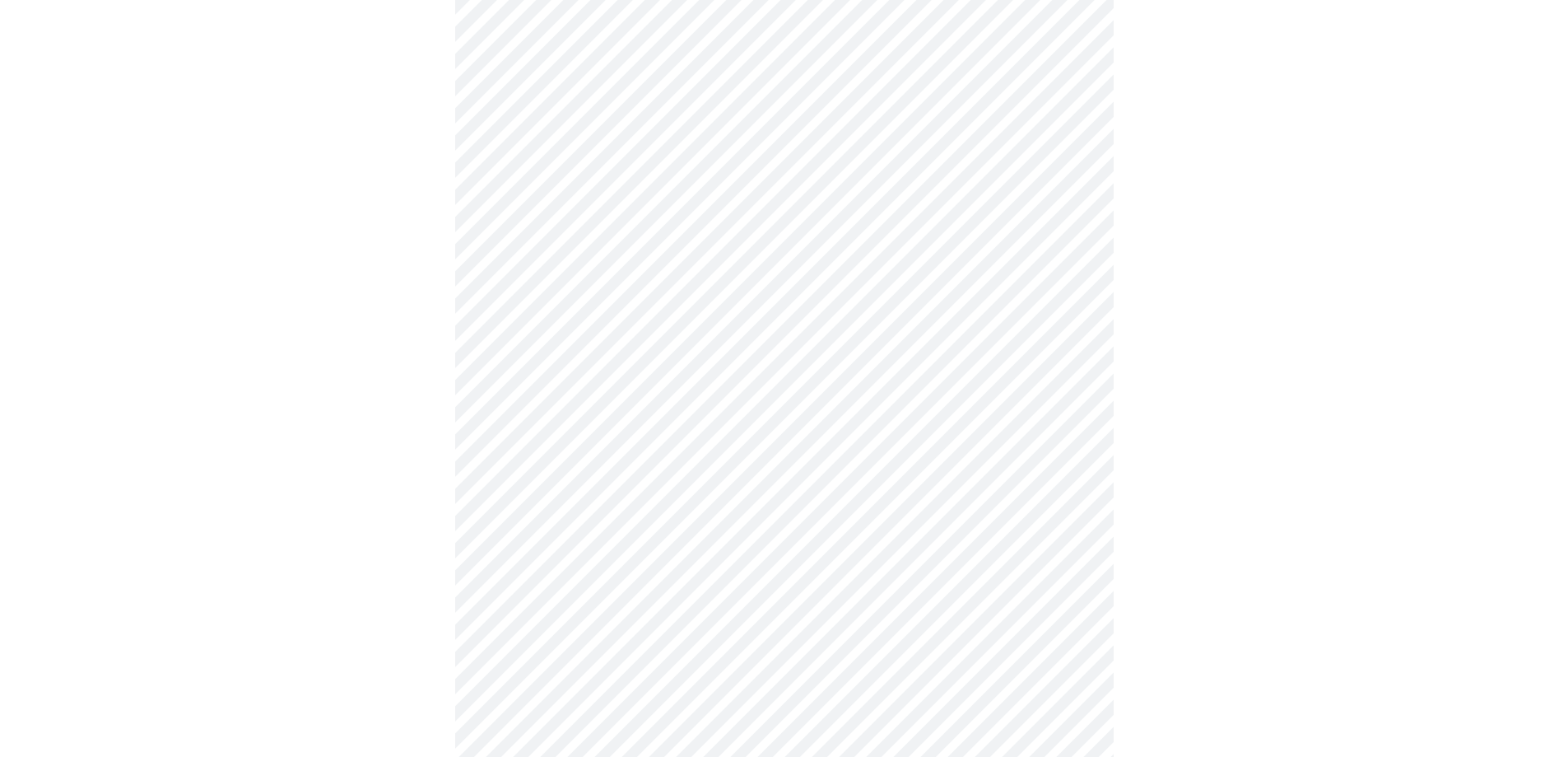
scroll to position [659, 0]
click at [761, 449] on body "MyMenopauseRx Appointments Messaging Labs Uploads Medications Community Refer a…" at bounding box center [784, 373] width 1555 height 2052
click at [761, 442] on body "MyMenopauseRx Appointments Messaging Labs Uploads Medications Community Refer a…" at bounding box center [790, 373] width 1567 height 2052
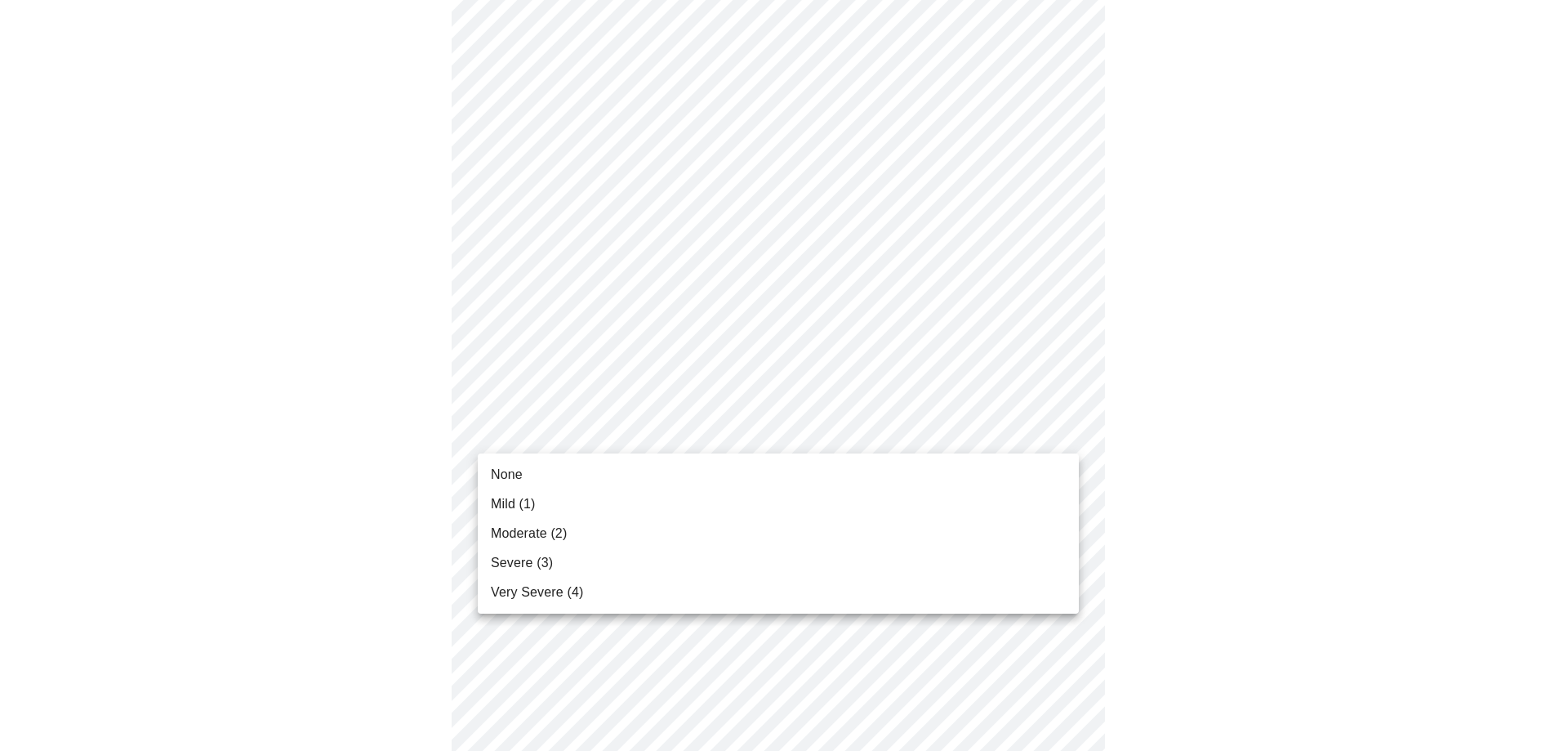
click at [747, 468] on li "None" at bounding box center [778, 474] width 601 height 29
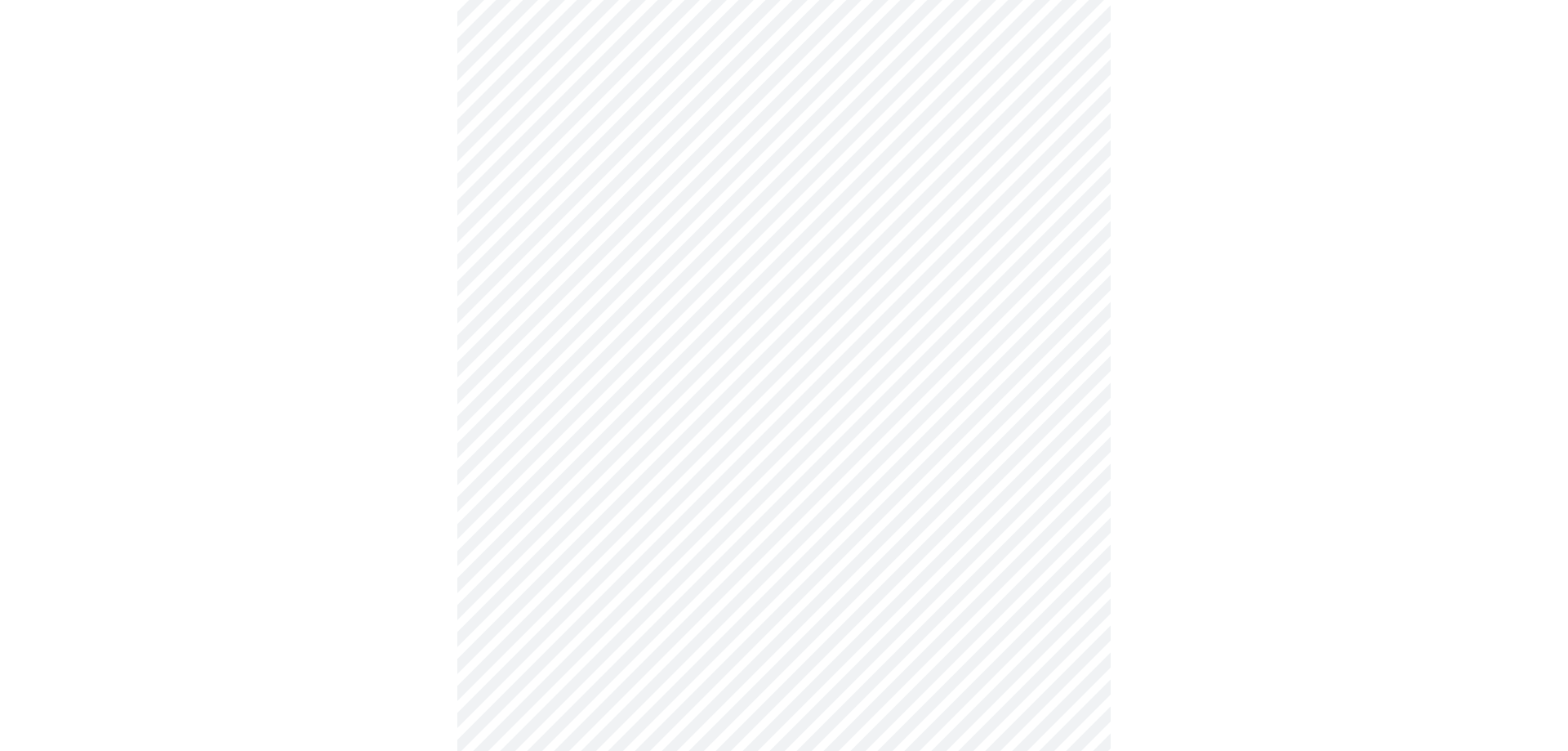
click at [756, 554] on body "MyMenopauseRx Appointments Messaging Labs Uploads Medications Community Refer a…" at bounding box center [784, 360] width 1555 height 2013
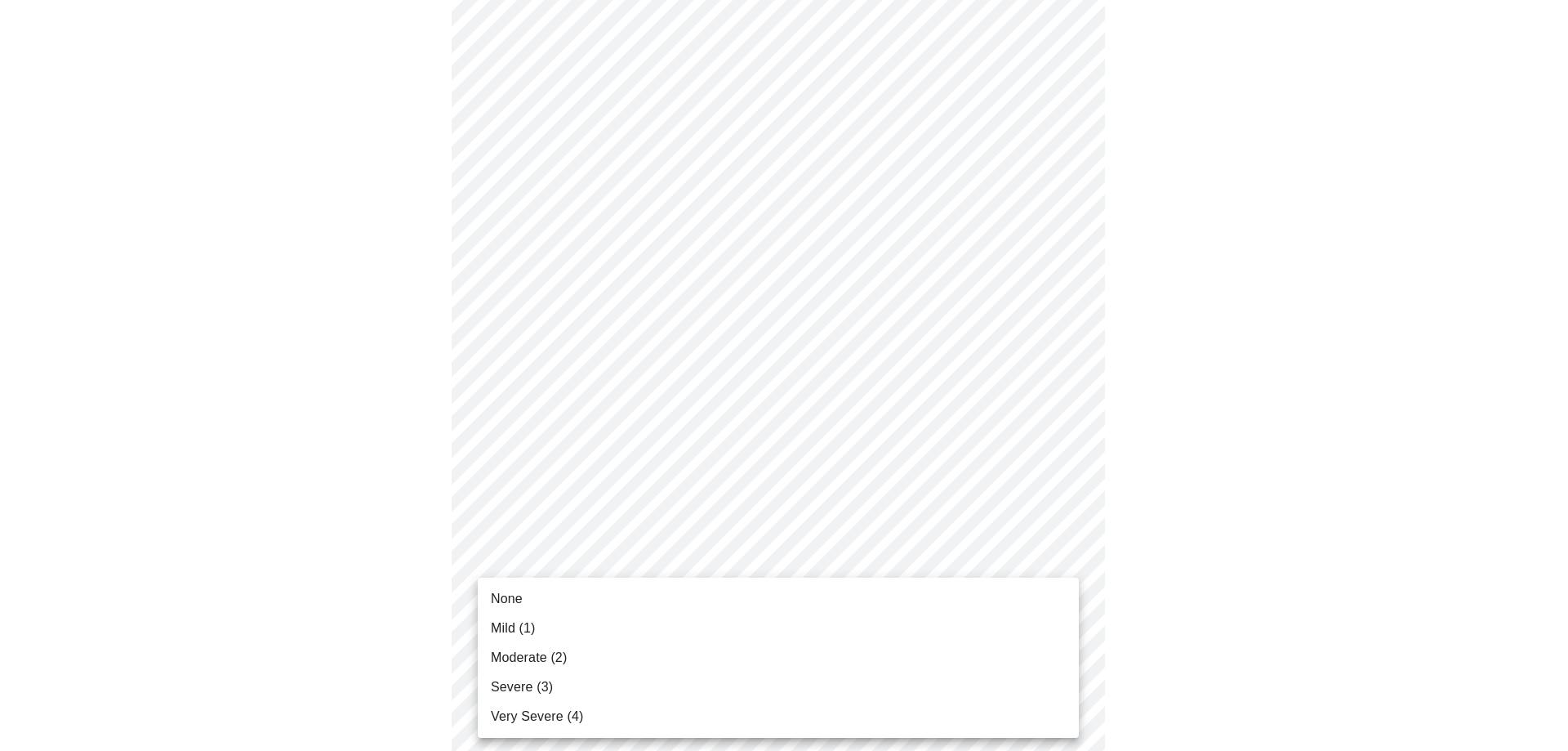
click at [743, 586] on li "None" at bounding box center [778, 599] width 601 height 29
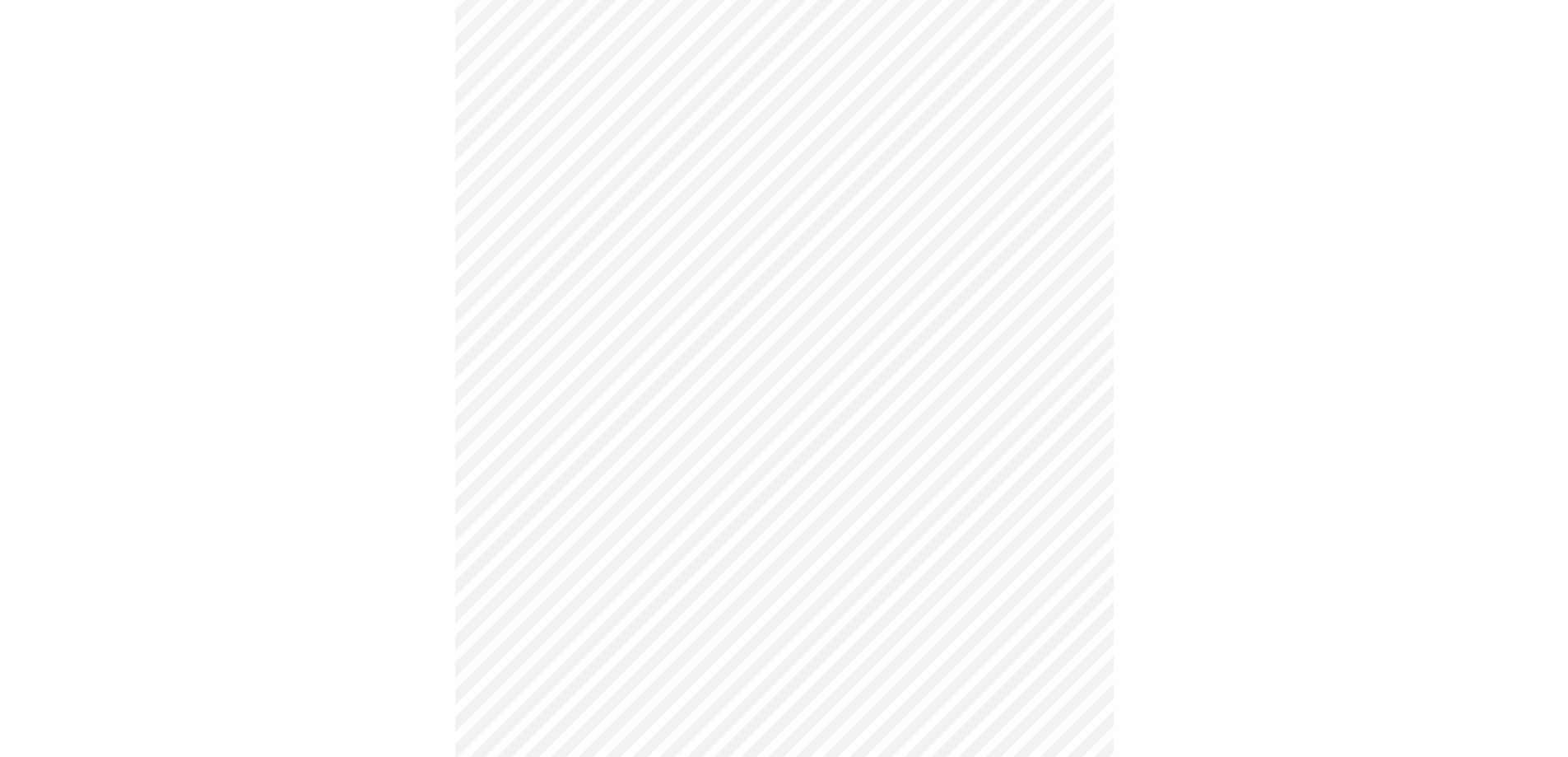
scroll to position [988, 0]
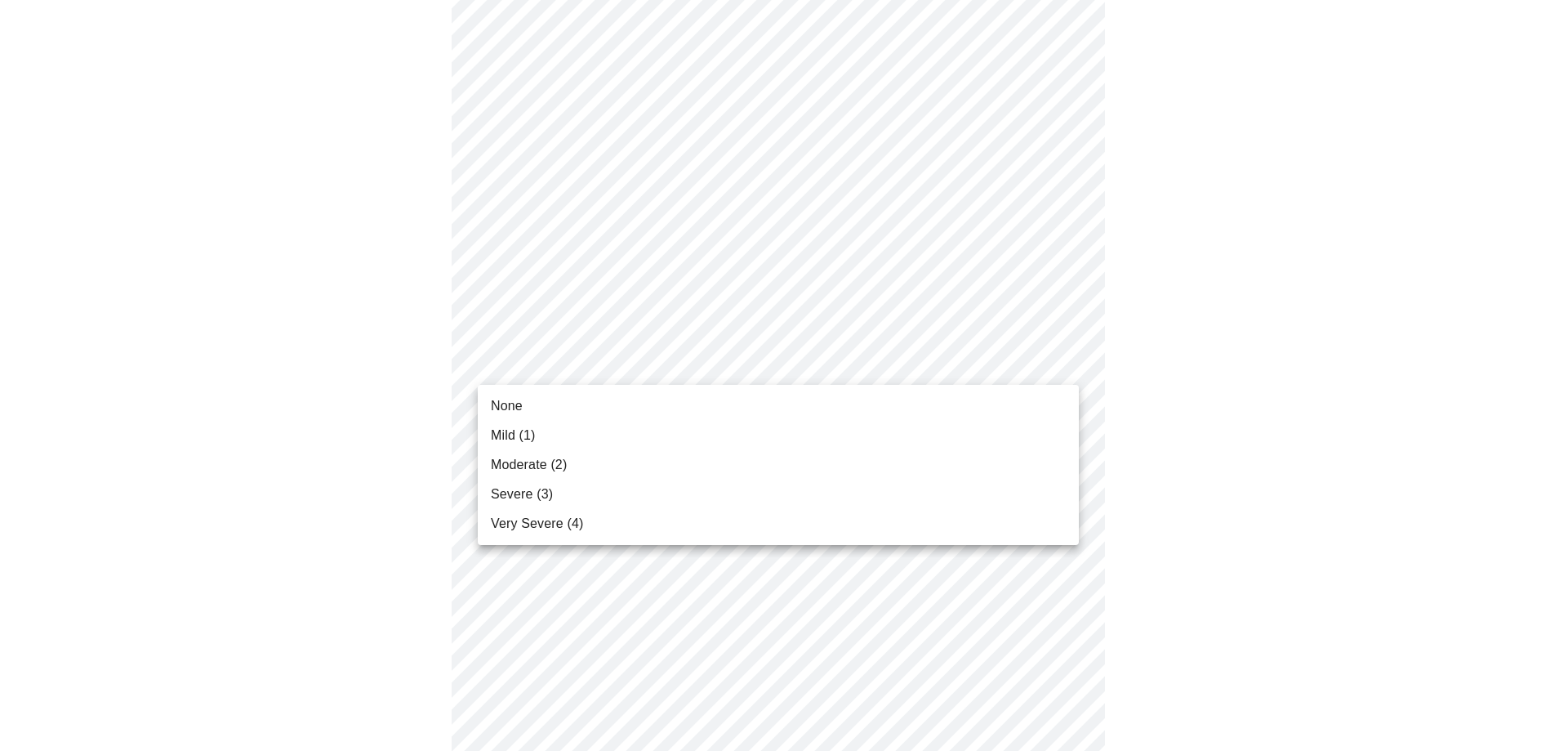
click at [788, 362] on body "MyMenopauseRx Appointments Messaging Labs Uploads Medications Community Refer a…" at bounding box center [784, 21] width 1555 height 1990
click at [745, 406] on li "None" at bounding box center [778, 405] width 601 height 29
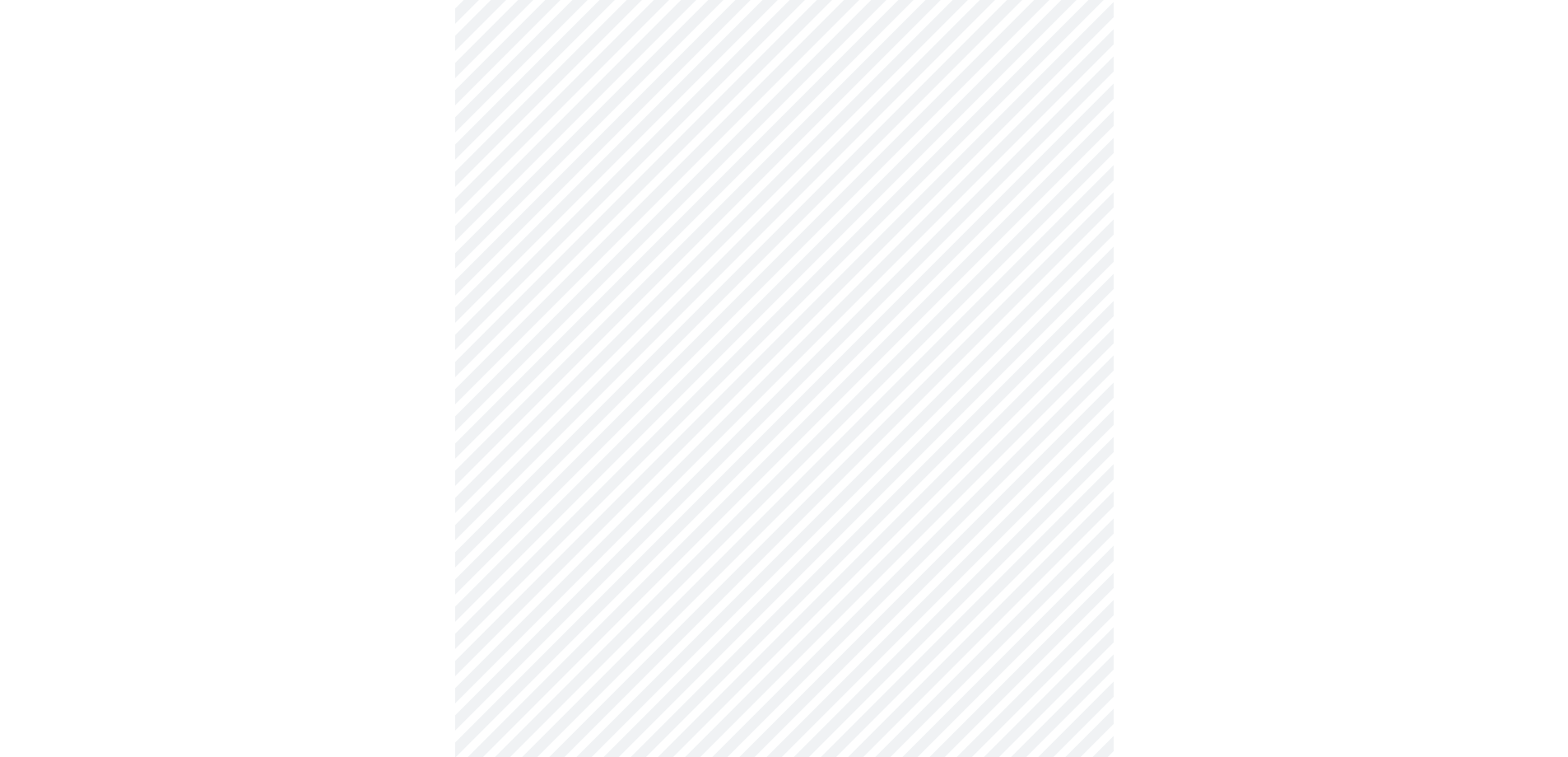
click at [751, 409] on li "None" at bounding box center [784, 400] width 455 height 17
click at [743, 492] on body "MyMenopauseRx Appointments Messaging Labs Uploads Medications Community Refer a…" at bounding box center [790, 9] width 1567 height 1983
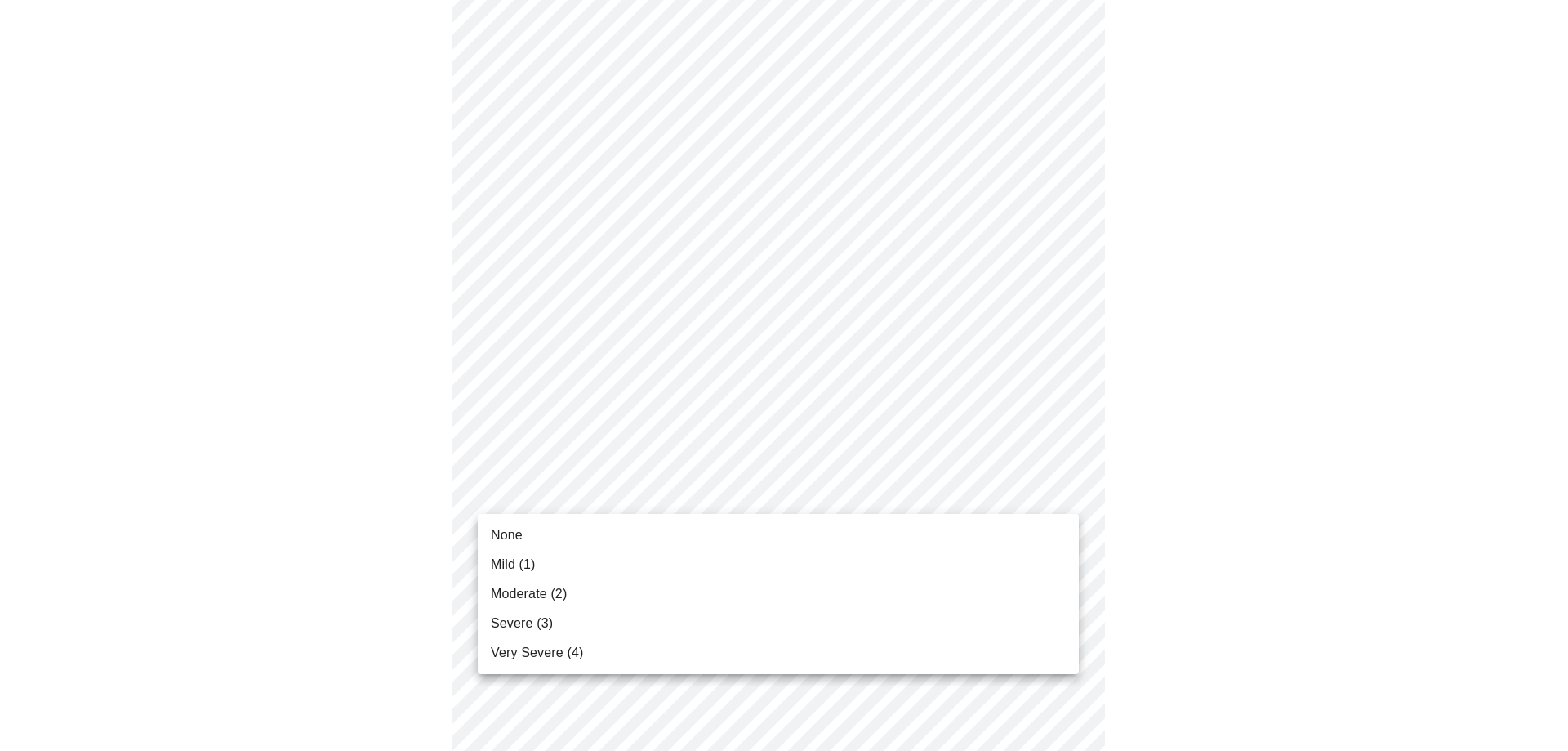
click at [737, 488] on div at bounding box center [784, 376] width 1568 height 751
click at [733, 491] on body "MyMenopauseRx Appointments Messaging Labs Uploads Medications Community Refer a…" at bounding box center [784, 9] width 1555 height 1967
click at [733, 491] on div at bounding box center [784, 376] width 1568 height 751
click at [733, 491] on body "MyMenopauseRx Appointments Messaging Labs Uploads Medications Community Refer a…" at bounding box center [784, 9] width 1555 height 1967
click at [716, 535] on li "None" at bounding box center [778, 535] width 601 height 29
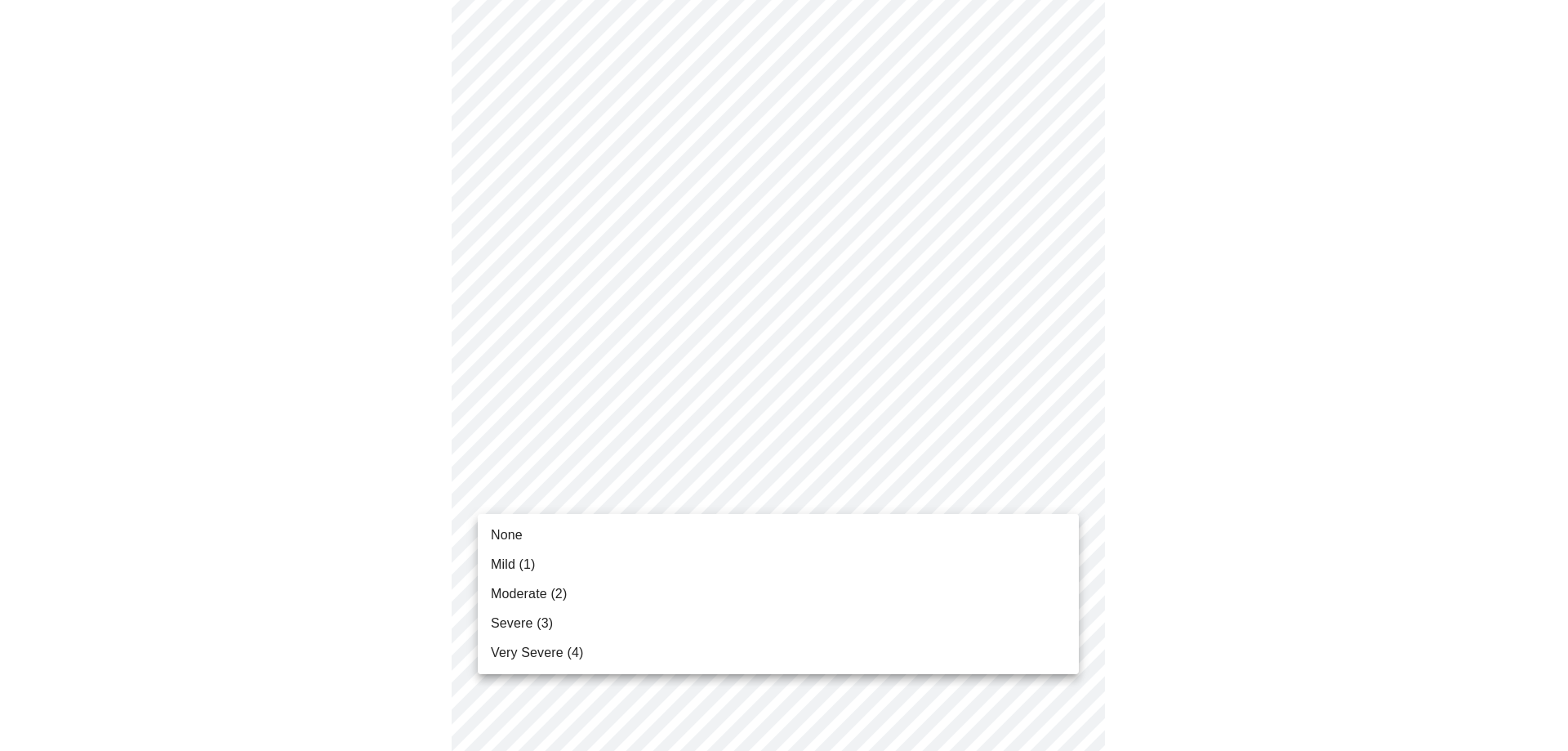
click at [716, 535] on li "None" at bounding box center [778, 535] width 601 height 29
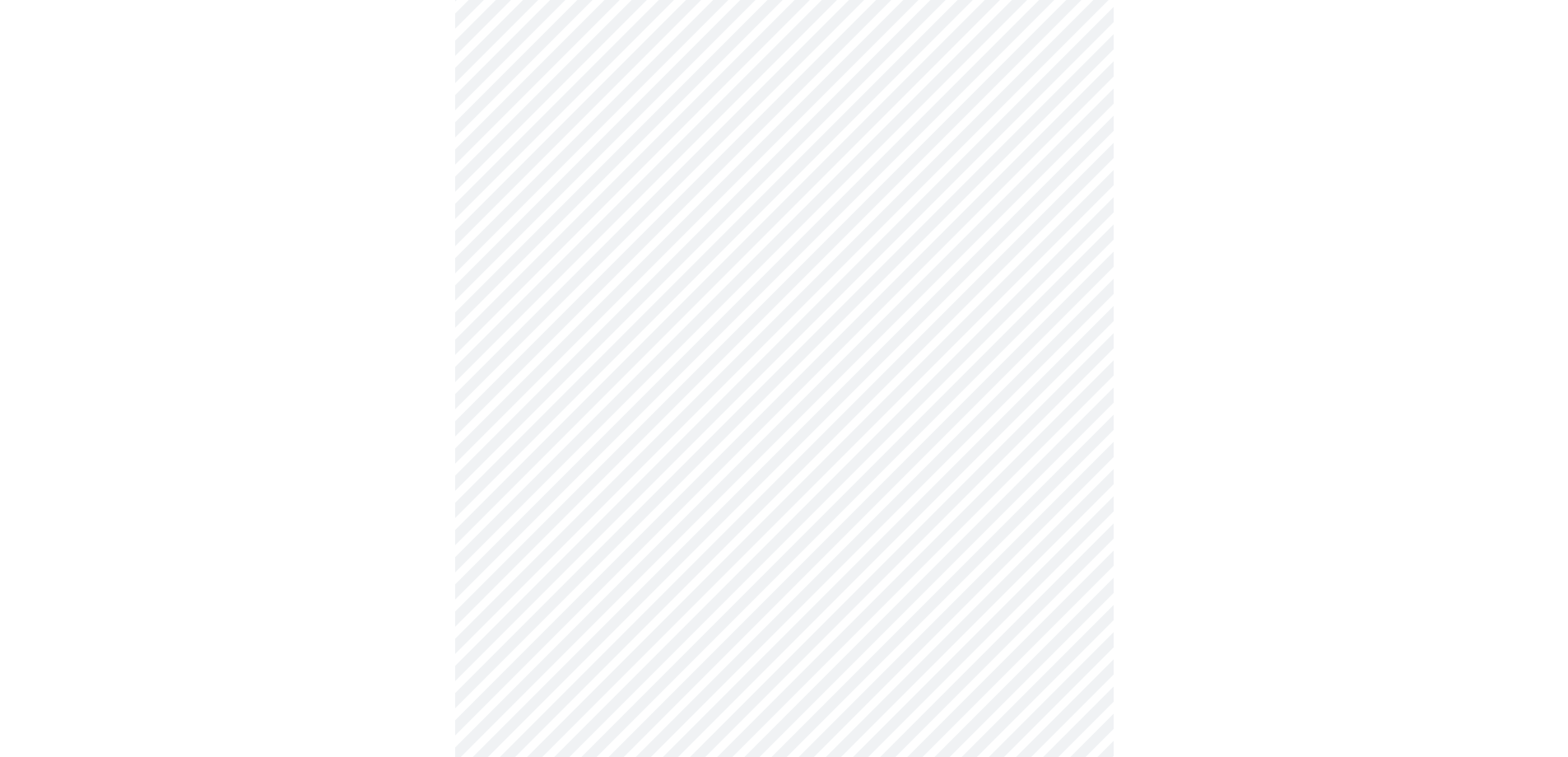
scroll to position [1153, 0]
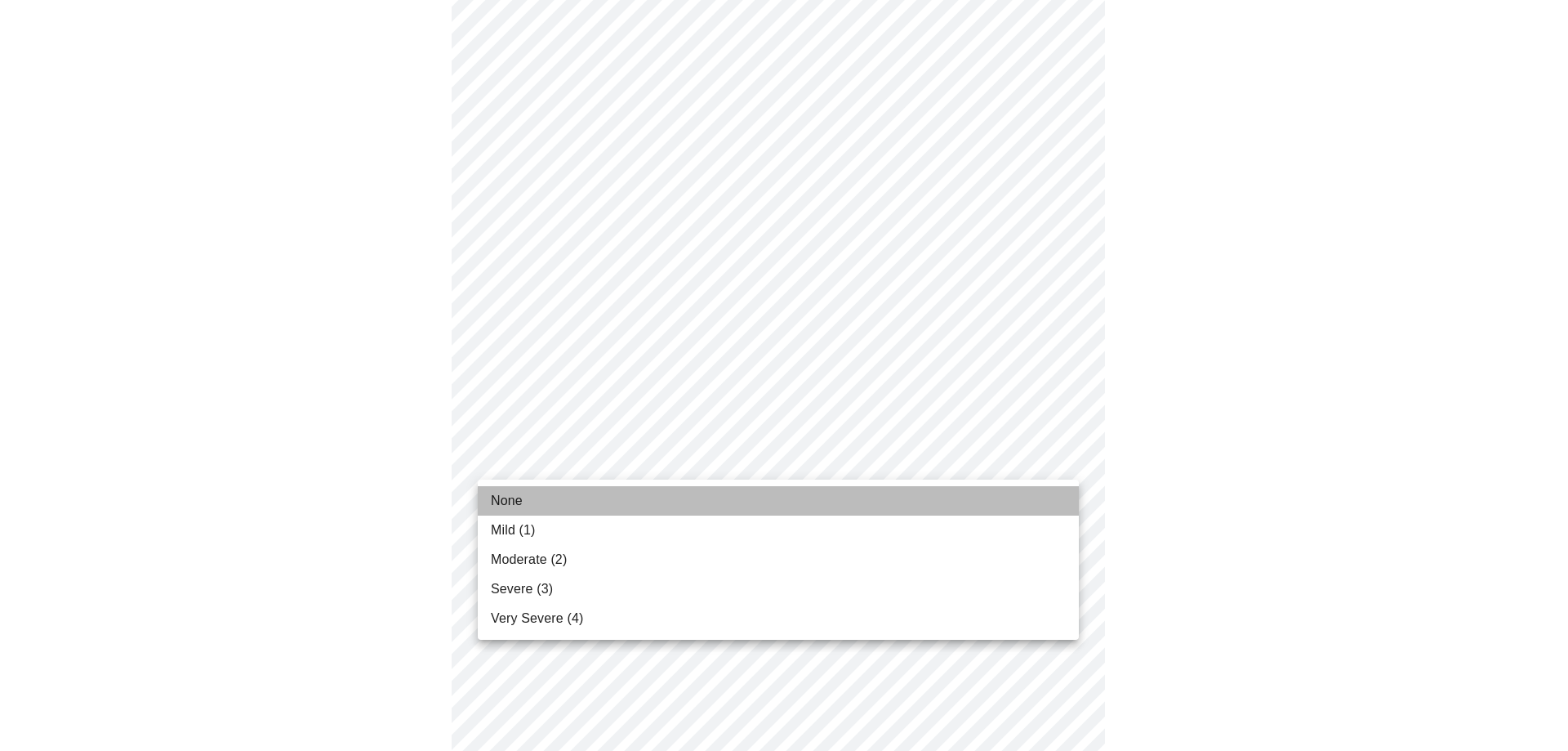
click at [752, 500] on li "None" at bounding box center [778, 500] width 601 height 29
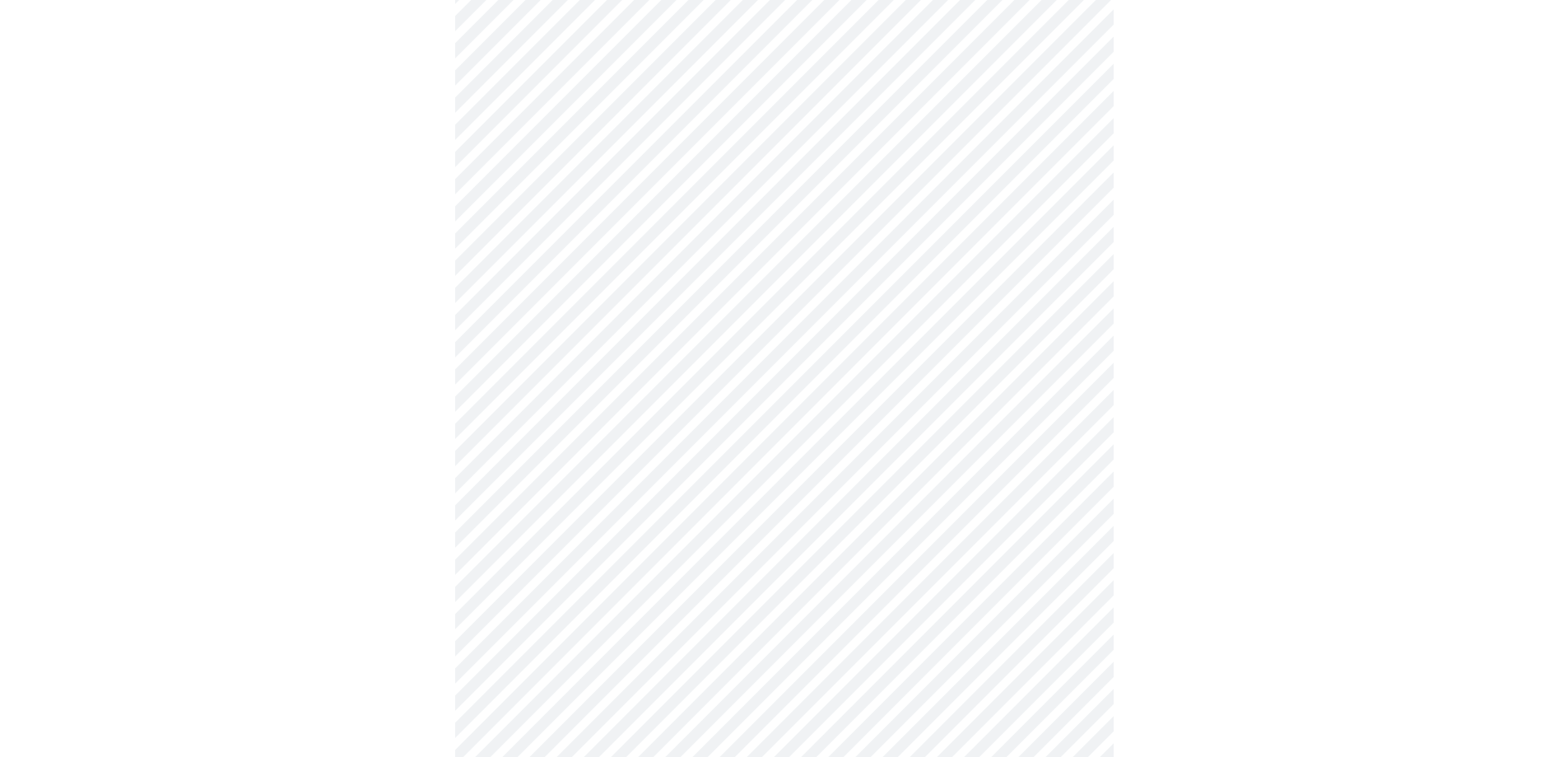
scroll to position [494, 0]
click at [741, 514] on body "MyMenopauseRx Appointments Messaging Labs Uploads Medications Community Refer a…" at bounding box center [790, 325] width 1567 height 1626
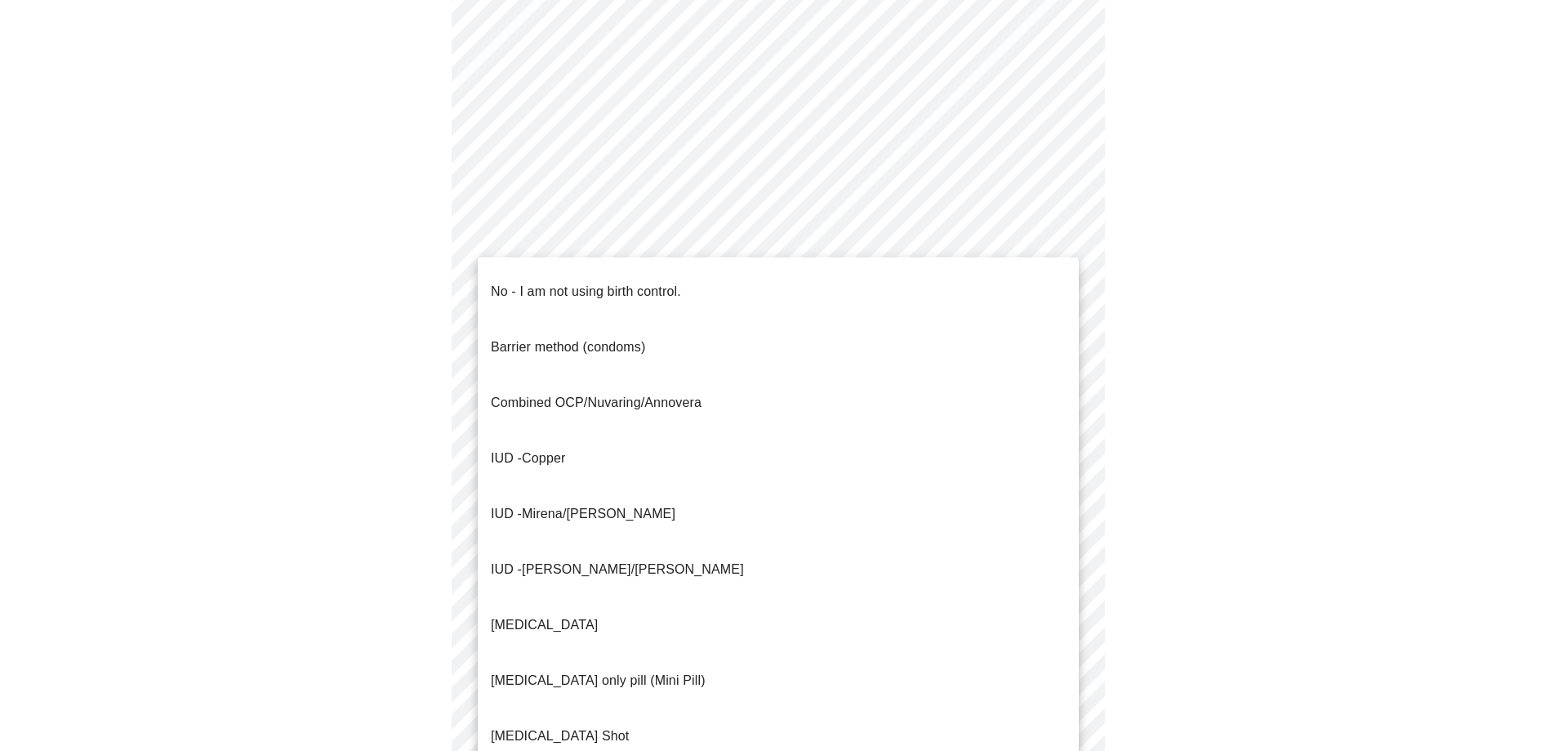
click at [747, 633] on body "MyMenopauseRx Appointments Messaging Labs Uploads Medications Community Refer a…" at bounding box center [784, 317] width 1555 height 1603
click at [772, 280] on li "No - I am not using birth control." at bounding box center [778, 291] width 601 height 56
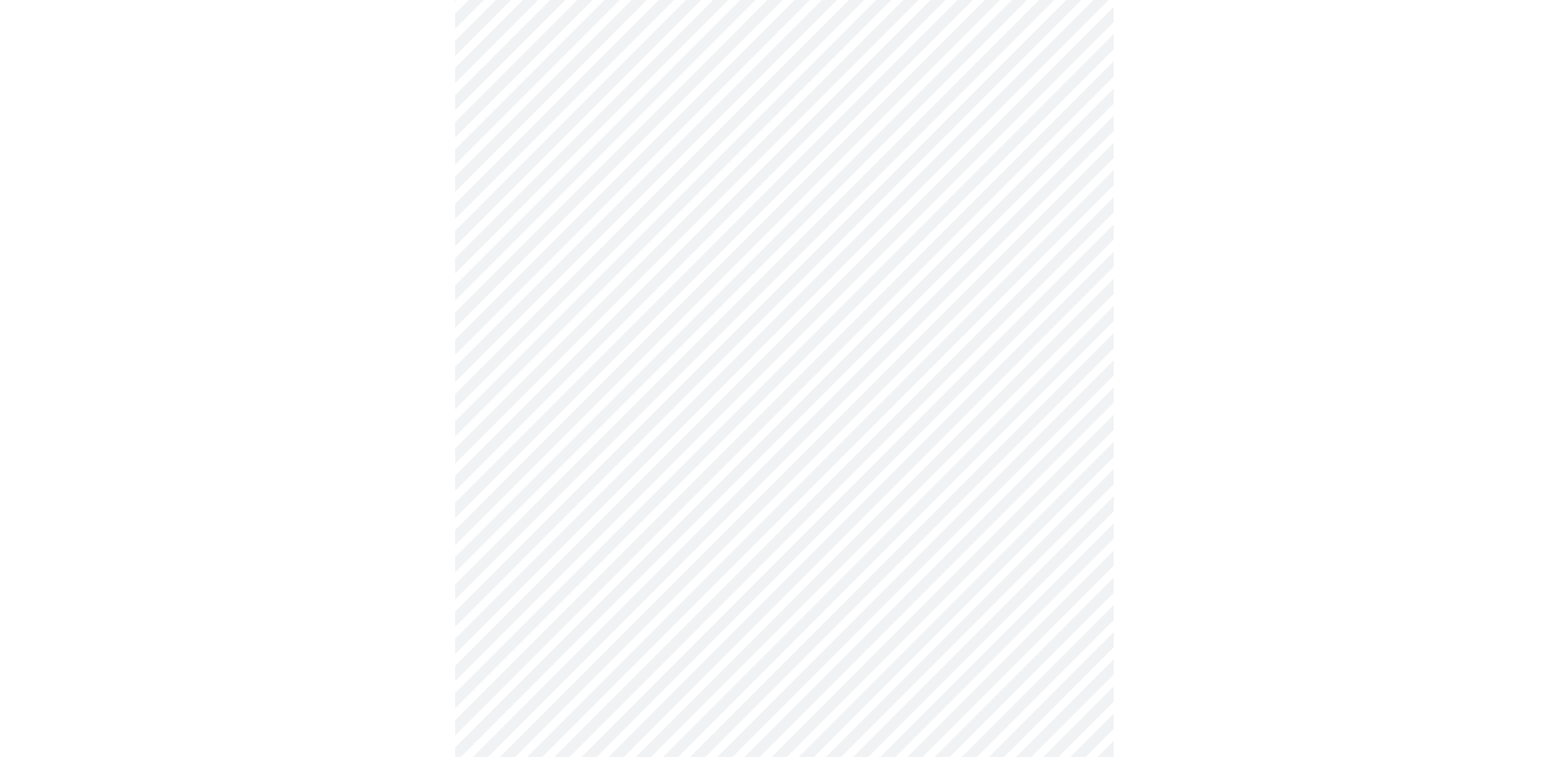
click at [778, 435] on li "No - I am not using birth control." at bounding box center [784, 450] width 455 height 31
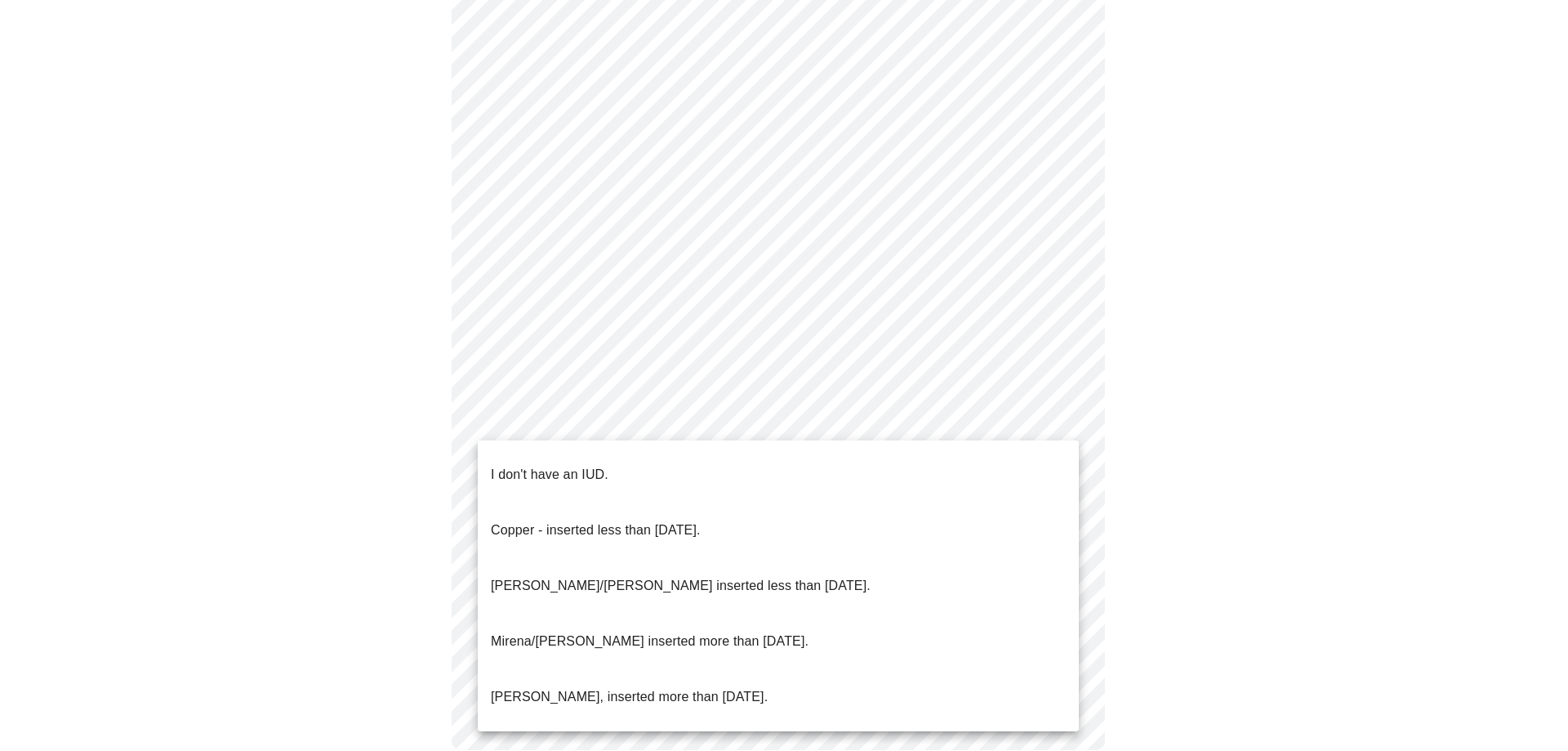
click at [851, 455] on li "I don't have an IUD." at bounding box center [778, 475] width 601 height 56
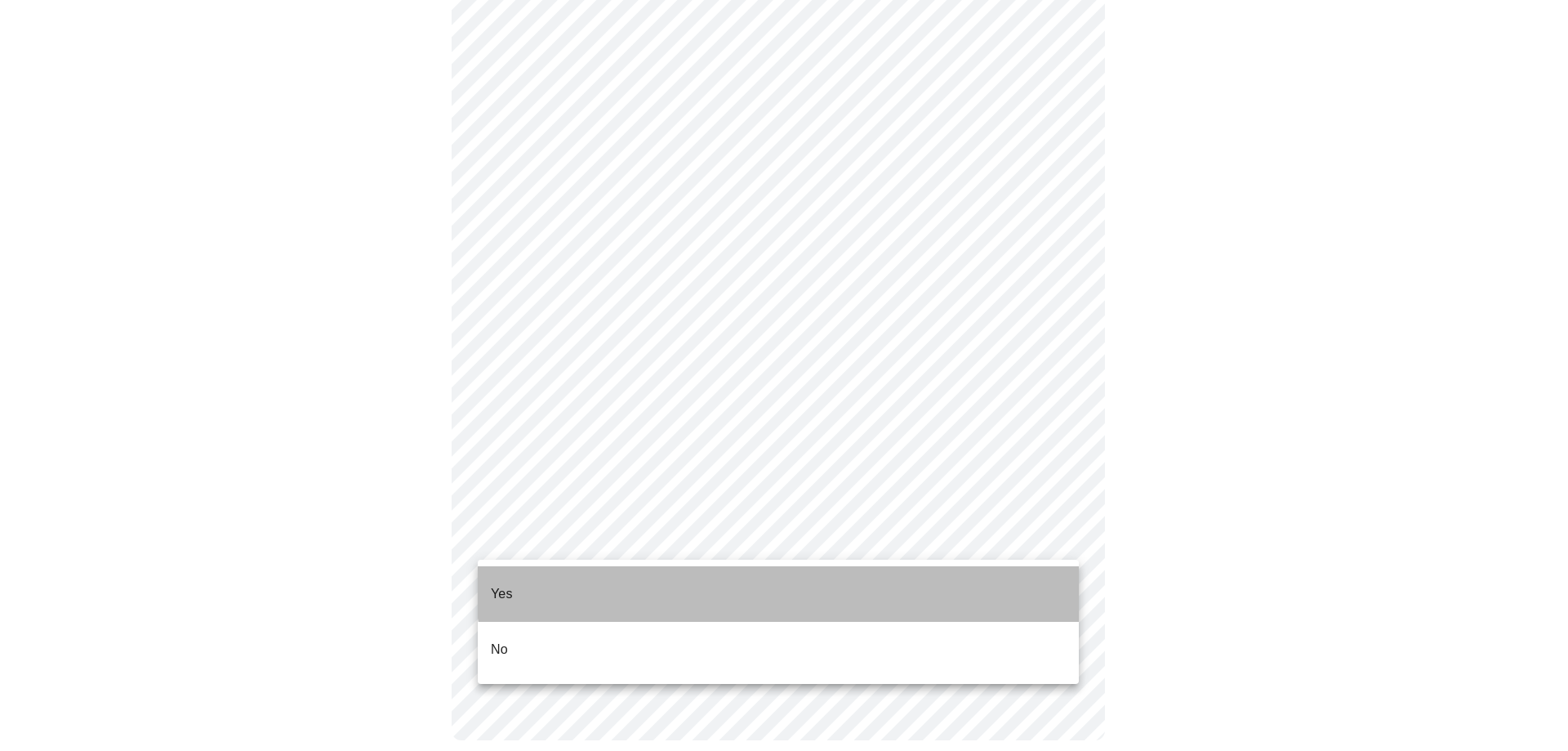
click at [789, 573] on li "Yes" at bounding box center [778, 594] width 601 height 56
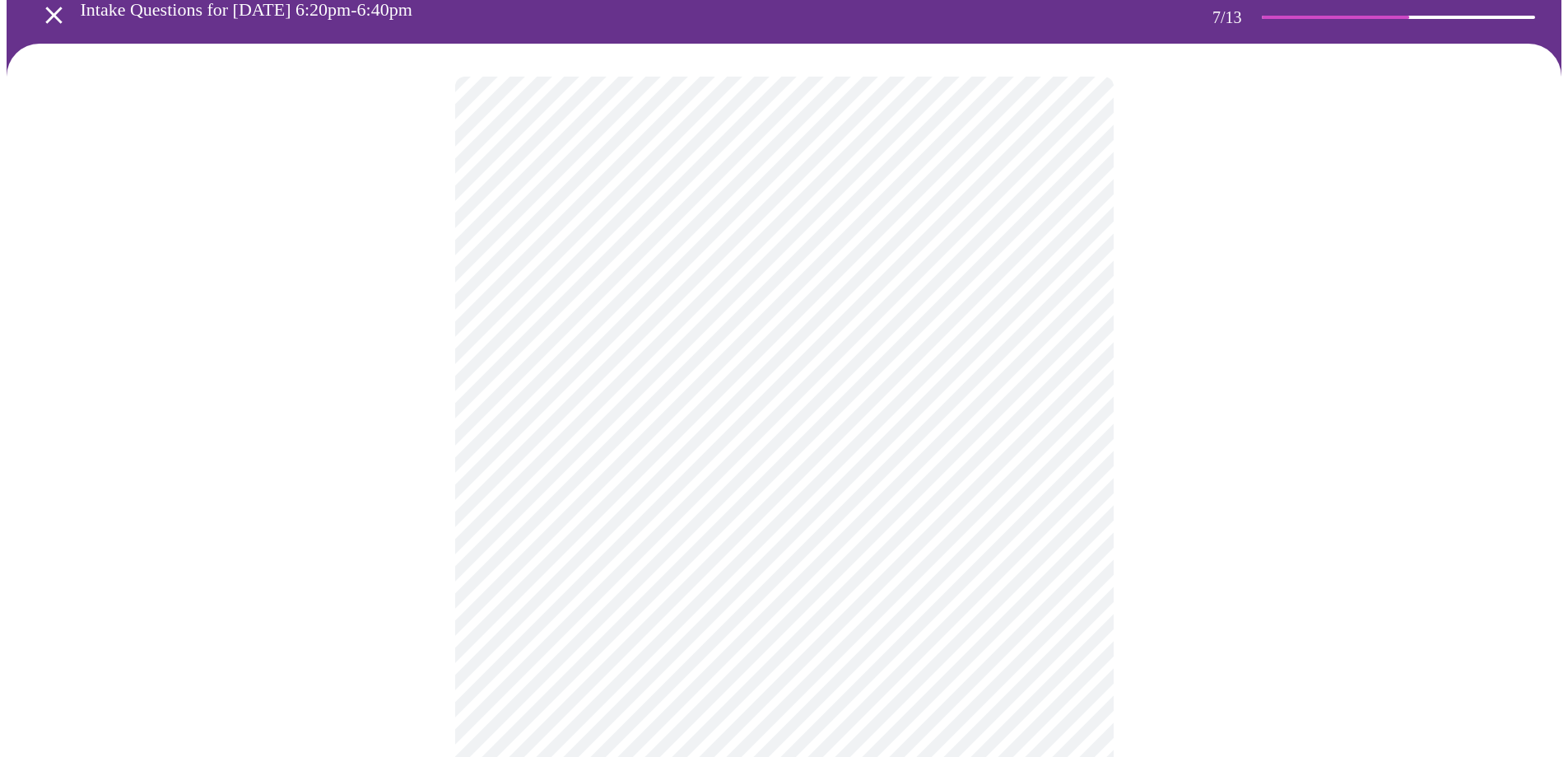
scroll to position [0, 0]
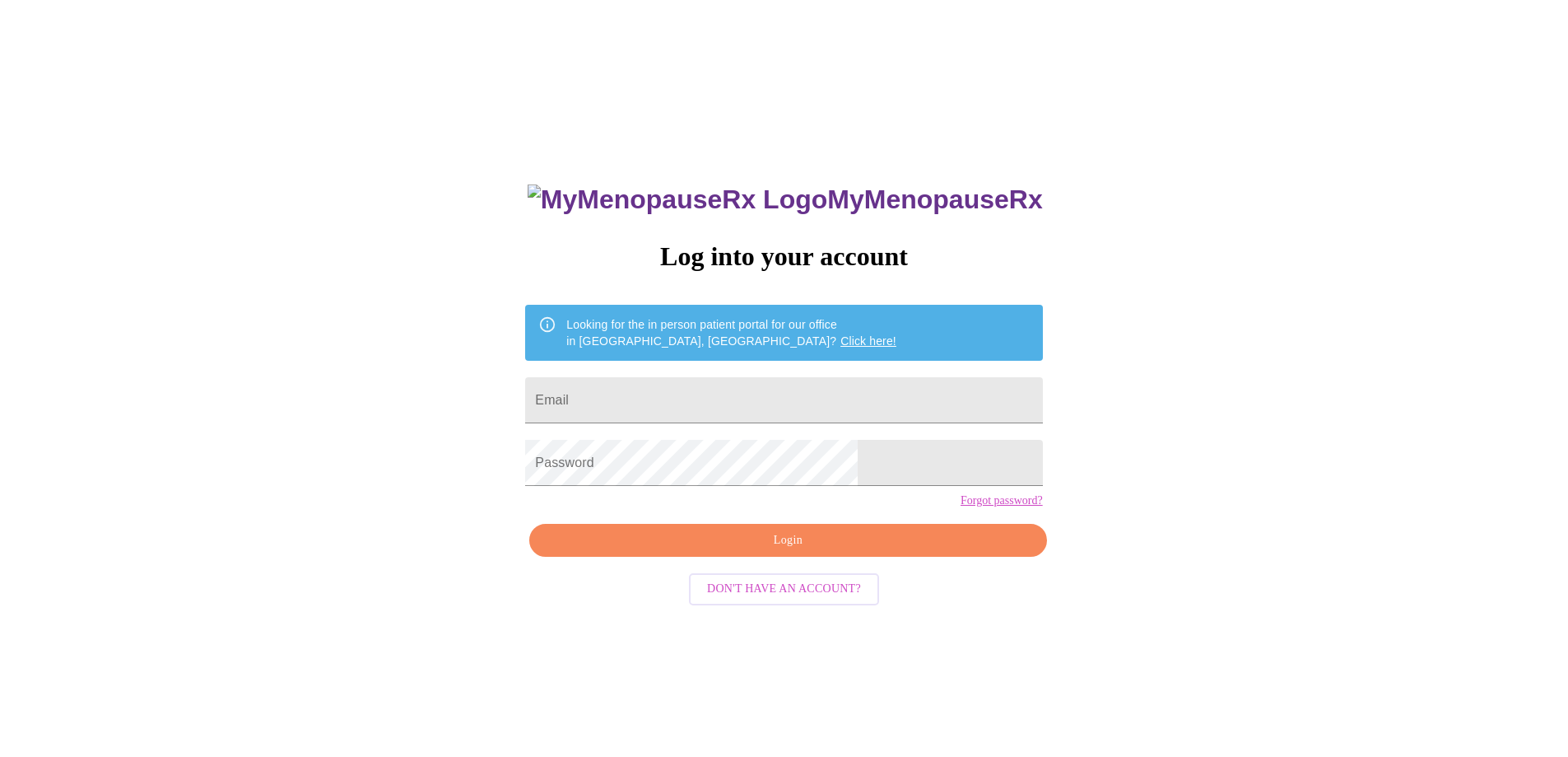
scroll to position [17, 0]
click at [790, 383] on input "Email" at bounding box center [784, 399] width 517 height 46
type input "[EMAIL_ADDRESS][DOMAIN_NAME]"
click at [776, 557] on button "Login" at bounding box center [788, 540] width 517 height 34
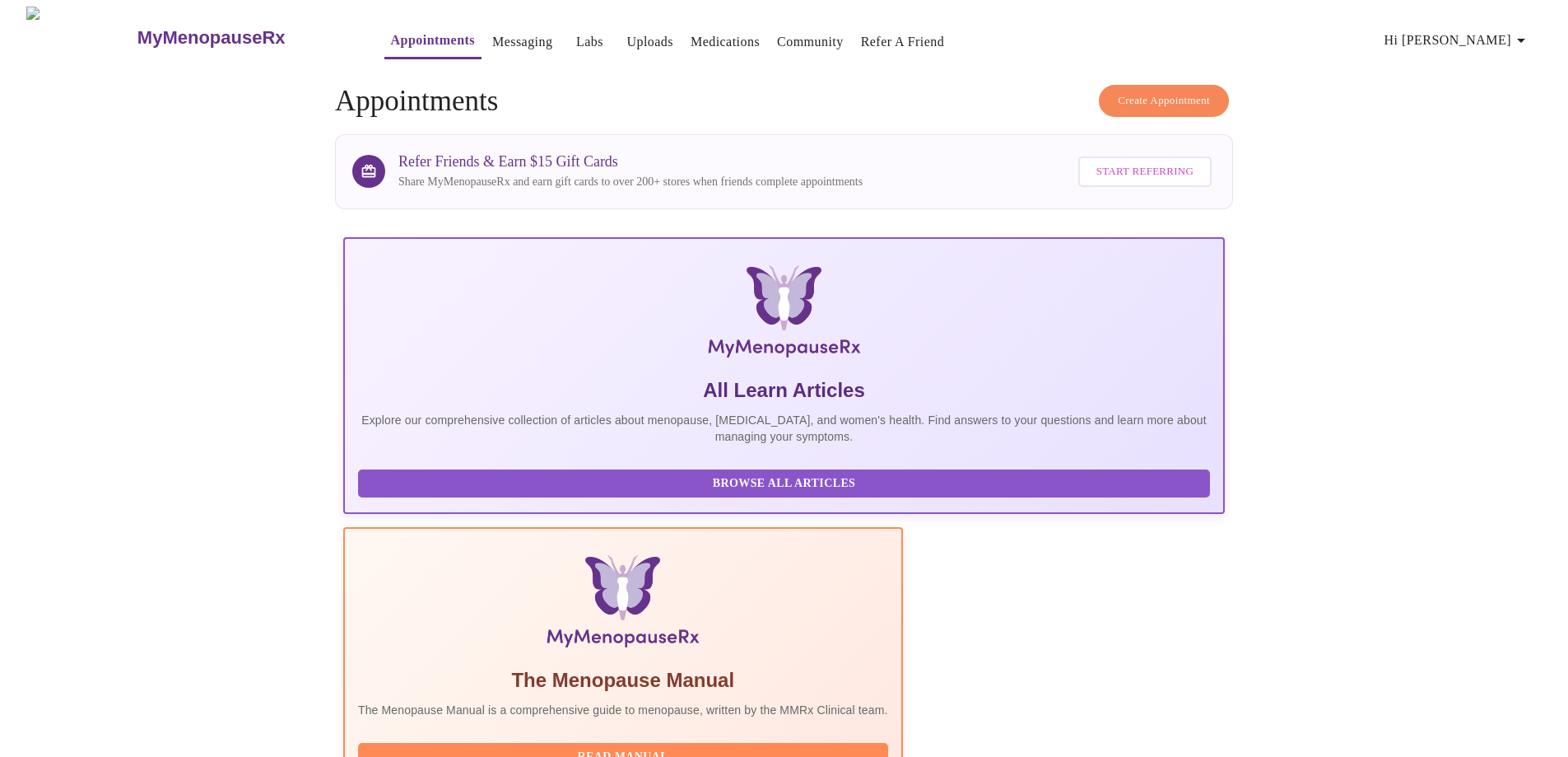
click at [1493, 37] on span "Hi [PERSON_NAME]" at bounding box center [1457, 39] width 147 height 23
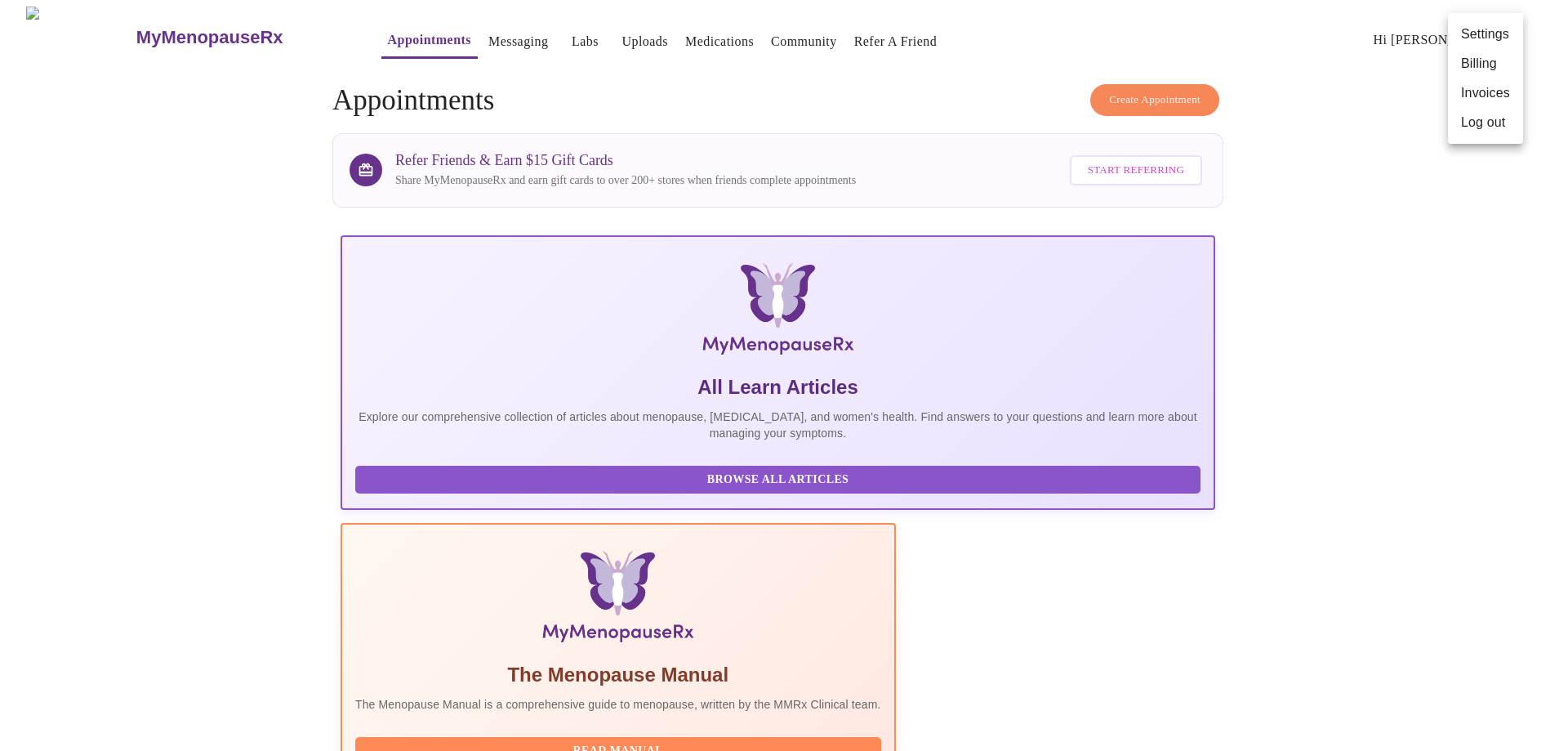
click at [1481, 37] on li "Settings" at bounding box center [1486, 34] width 75 height 29
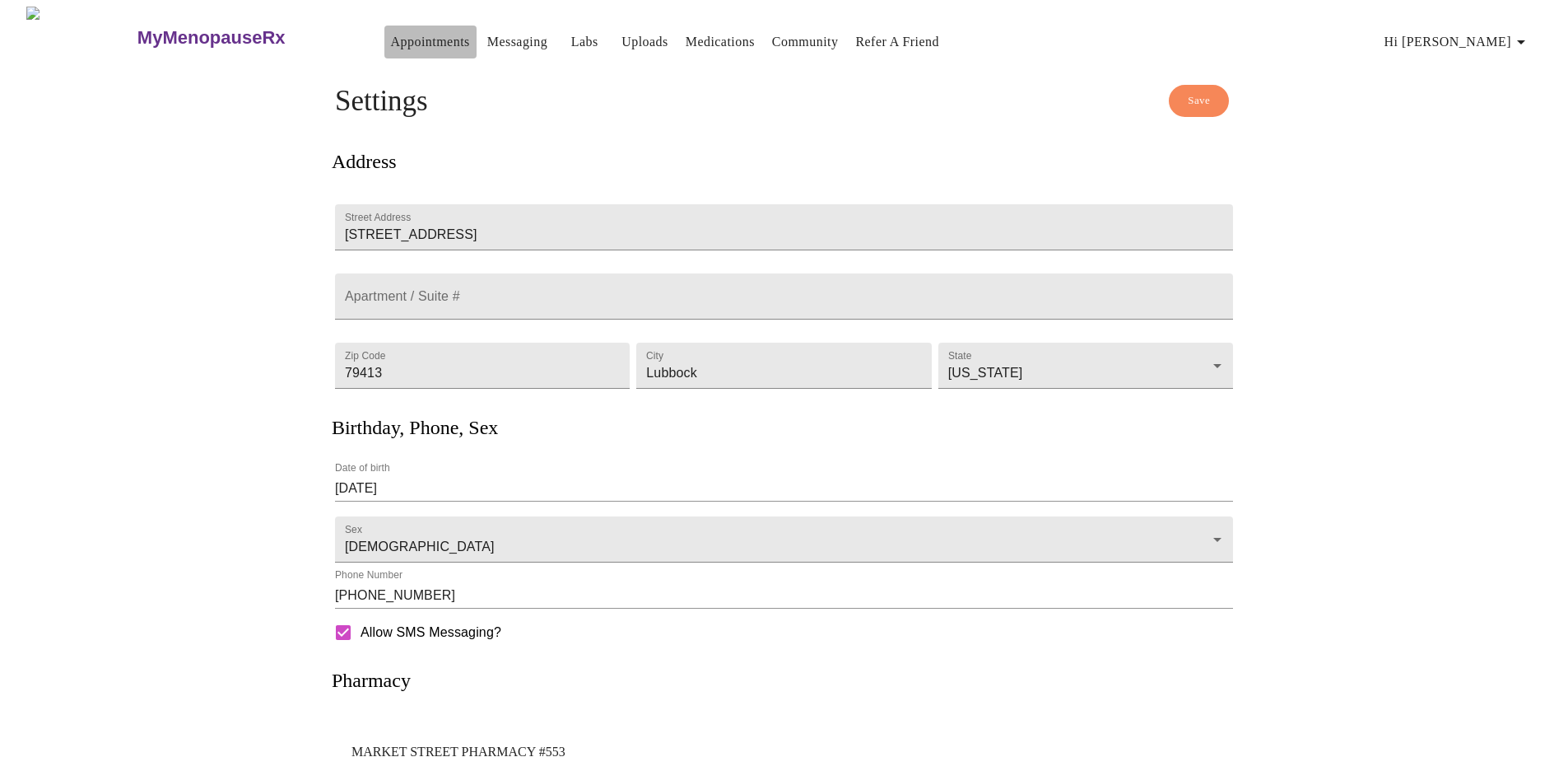
click at [391, 40] on link "Appointments" at bounding box center [430, 41] width 79 height 23
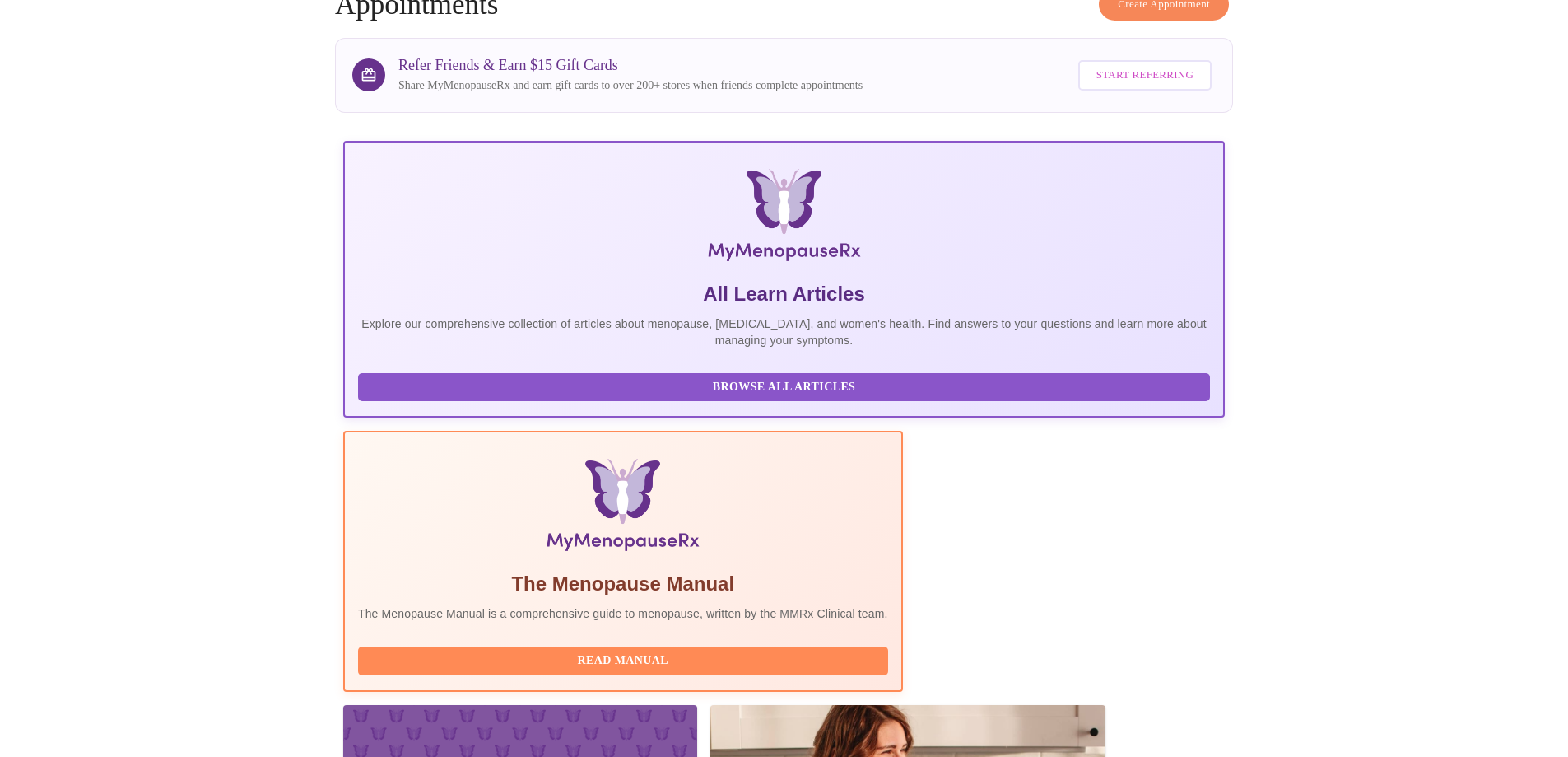
scroll to position [494, 0]
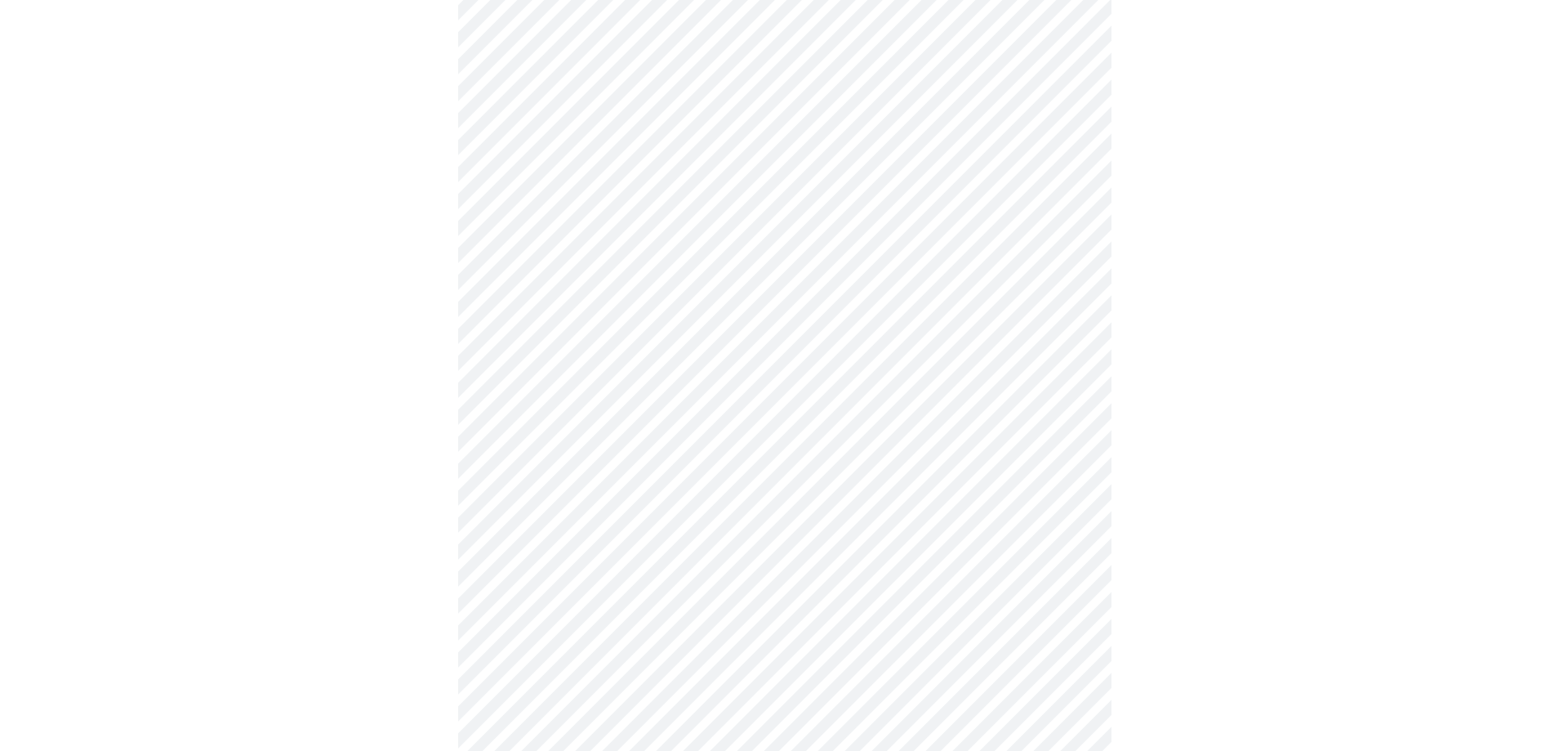
scroll to position [4454, 0]
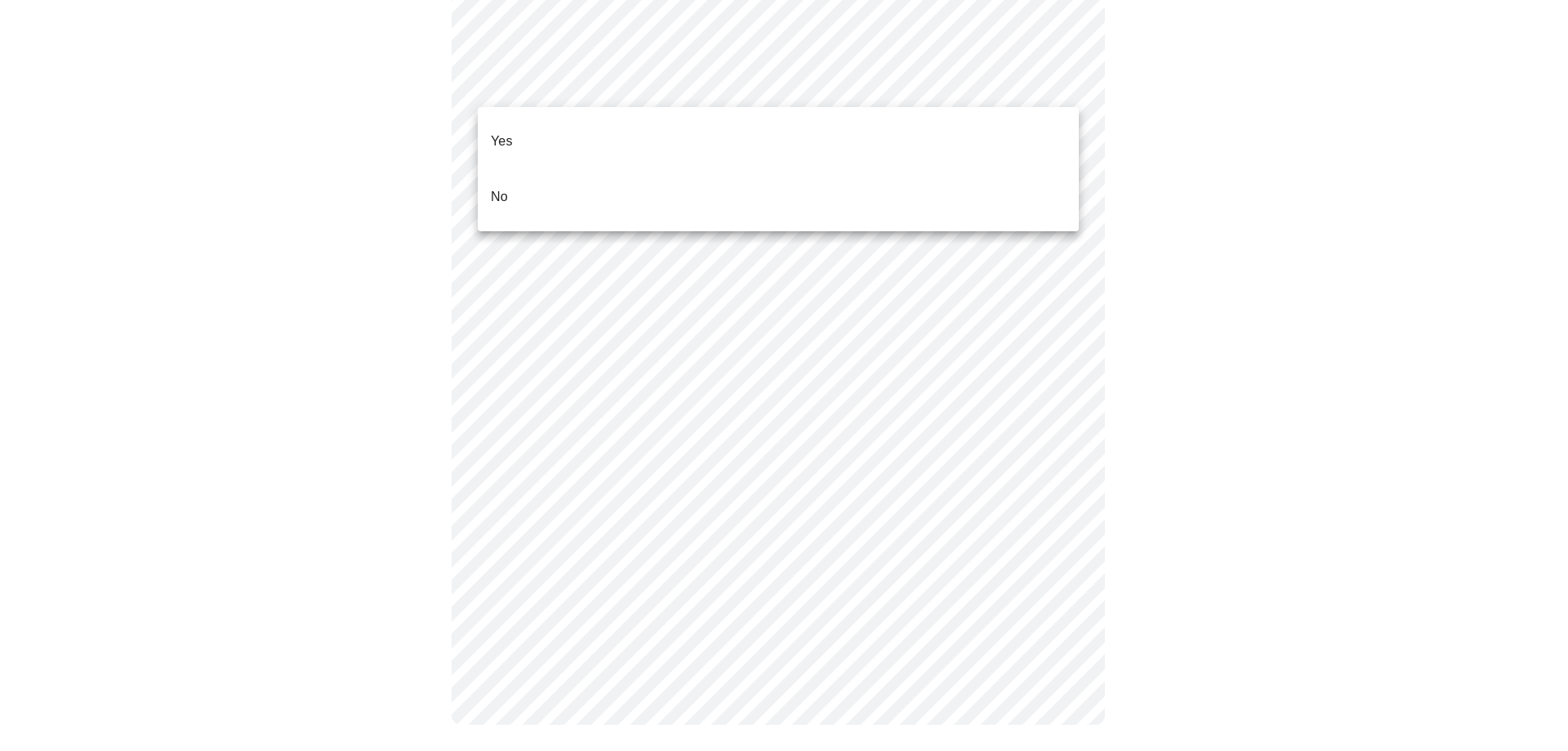
click at [604, 169] on li "No" at bounding box center [778, 196] width 601 height 56
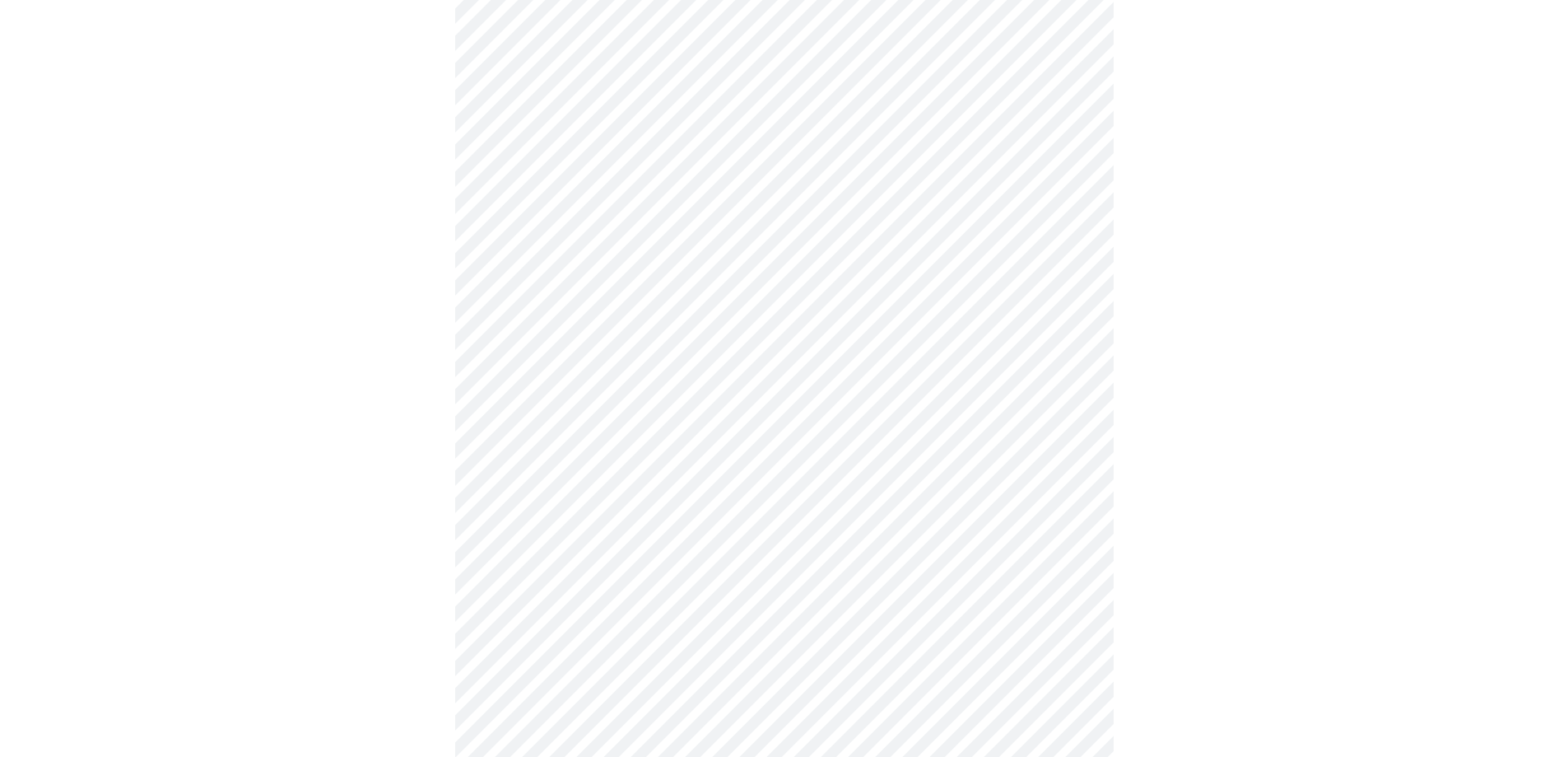
scroll to position [1371, 0]
